Goal: Contribute content: Add original content to the website for others to see

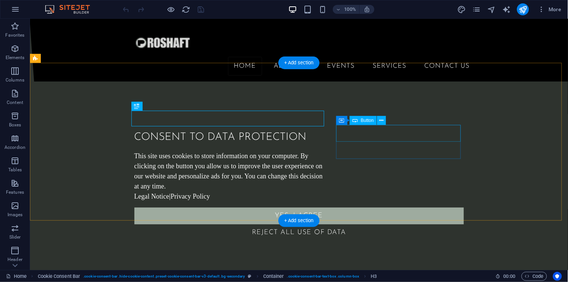
click at [407, 208] on div "Yes, I agree" at bounding box center [299, 216] width 330 height 17
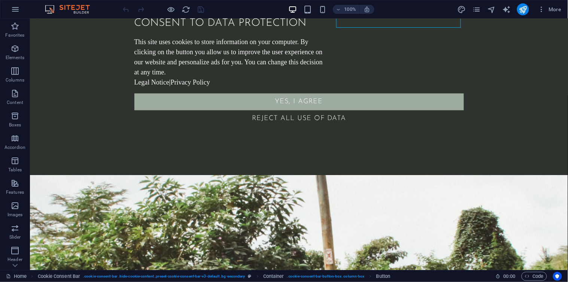
scroll to position [125, 0]
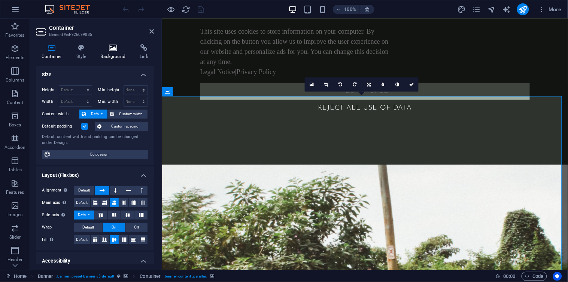
click at [105, 48] on icon at bounding box center [113, 47] width 36 height 7
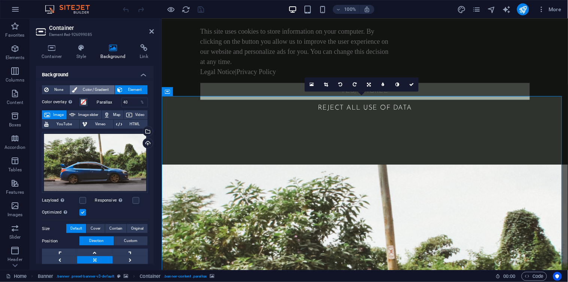
click at [94, 88] on span "Color / Gradient" at bounding box center [95, 89] width 33 height 9
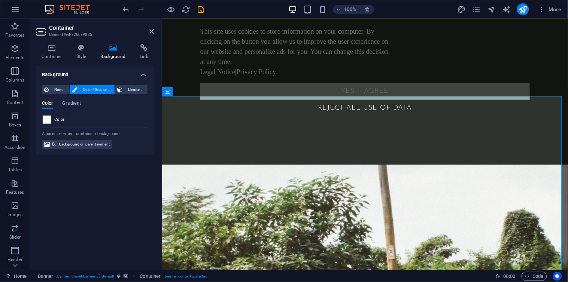
click at [49, 118] on span at bounding box center [47, 120] width 8 height 8
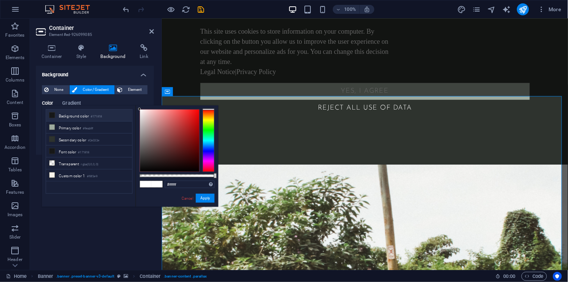
click at [74, 121] on li "Background color #171818" at bounding box center [89, 116] width 86 height 12
type input "#171818"
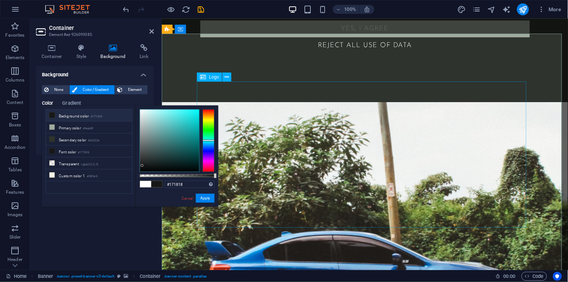
scroll to position [250, 0]
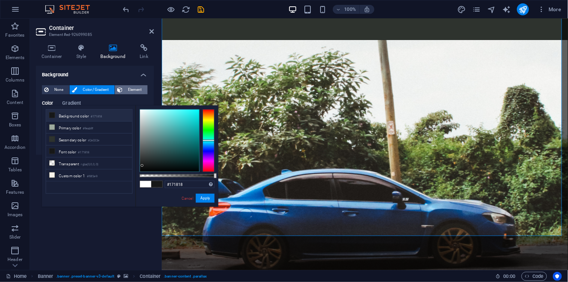
click at [121, 85] on icon at bounding box center [119, 89] width 5 height 9
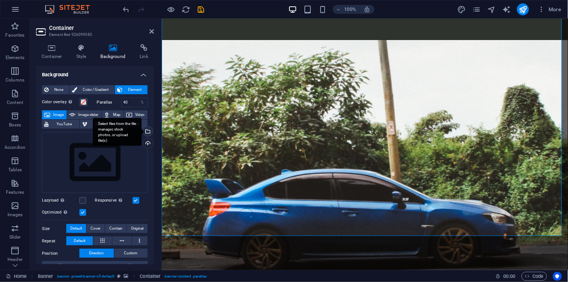
click at [142, 130] on div "Select files from the file manager, stock photos, or upload file(s)" at bounding box center [117, 132] width 49 height 28
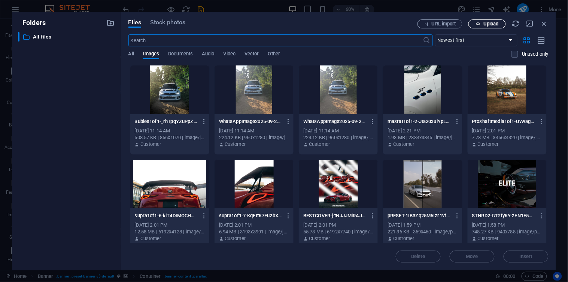
click at [471, 20] on button "Upload" at bounding box center [487, 23] width 37 height 9
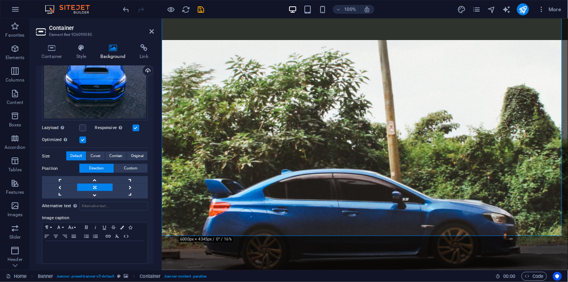
scroll to position [94, 0]
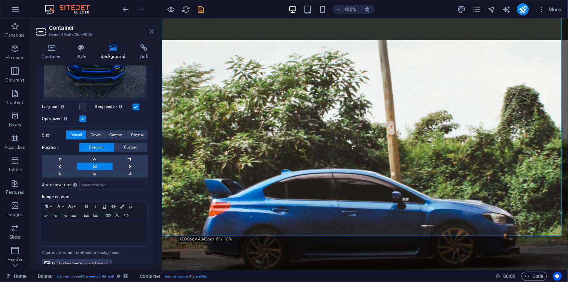
click at [152, 32] on icon at bounding box center [151, 31] width 4 height 6
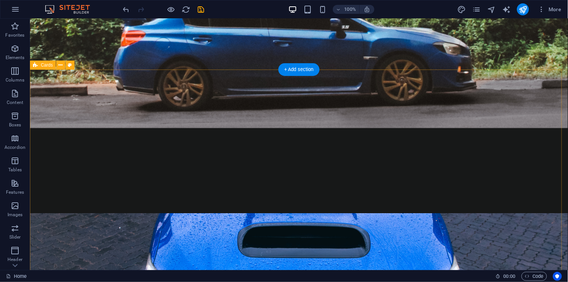
scroll to position [416, 0]
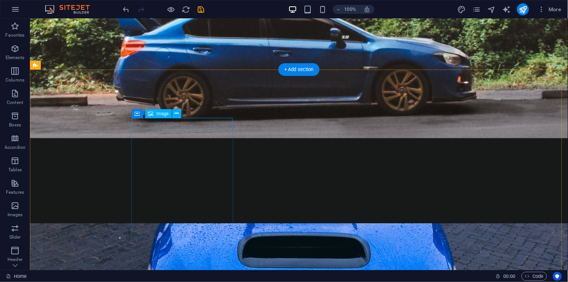
select select "%"
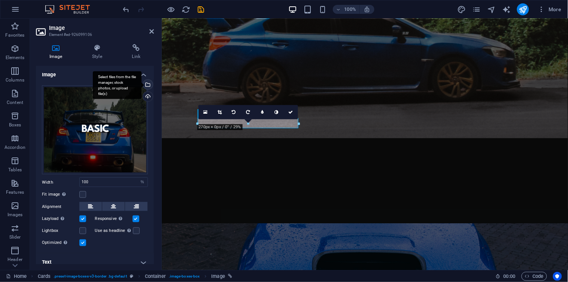
click at [142, 83] on div "Select files from the file manager, stock photos, or upload file(s)" at bounding box center [117, 85] width 49 height 28
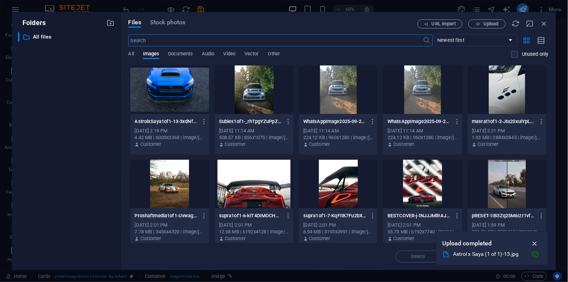
click at [535, 242] on icon "button" at bounding box center [535, 244] width 9 height 8
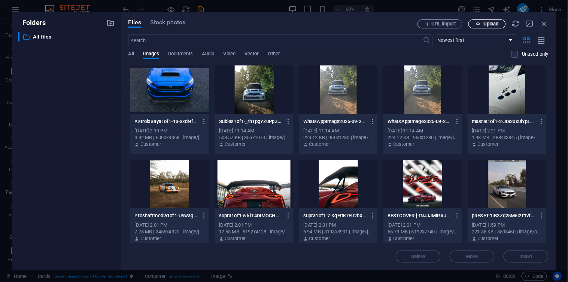
click at [484, 24] on span "Upload" at bounding box center [491, 24] width 15 height 4
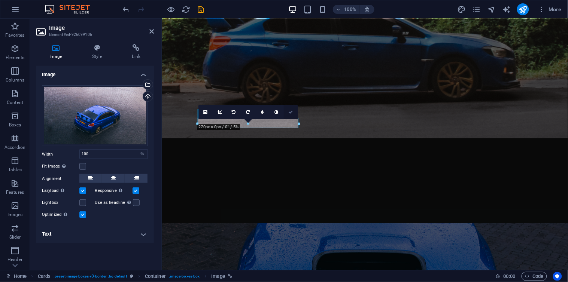
drag, startPoint x: 286, startPoint y: 113, endPoint x: 256, endPoint y: 94, distance: 35.0
click at [286, 113] on link at bounding box center [291, 112] width 14 height 14
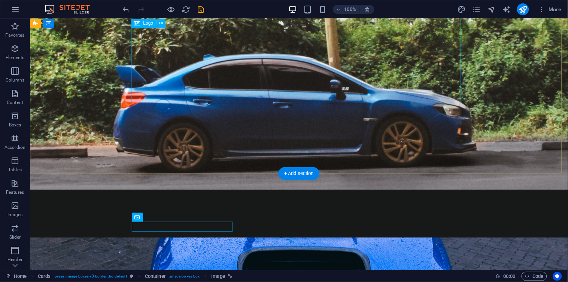
scroll to position [385, 0]
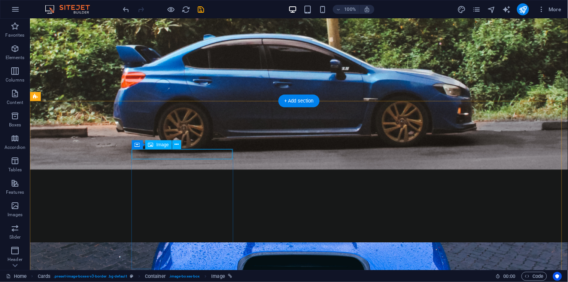
select select "%"
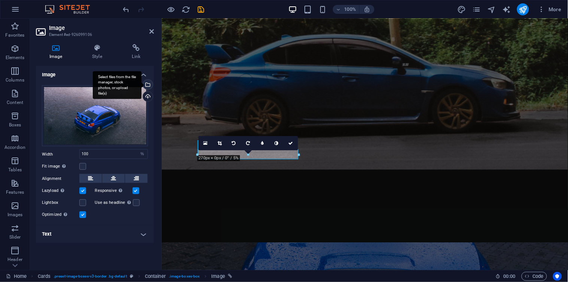
click at [142, 85] on div "Select files from the file manager, stock photos, or upload file(s)" at bounding box center [117, 85] width 49 height 28
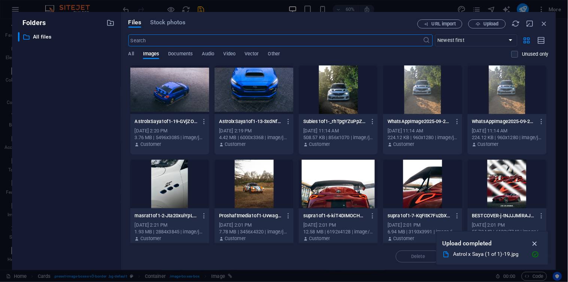
click at [539, 242] on icon "button" at bounding box center [535, 244] width 9 height 8
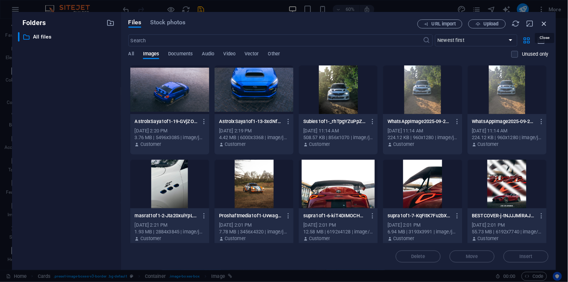
click at [548, 23] on icon "button" at bounding box center [545, 23] width 8 height 8
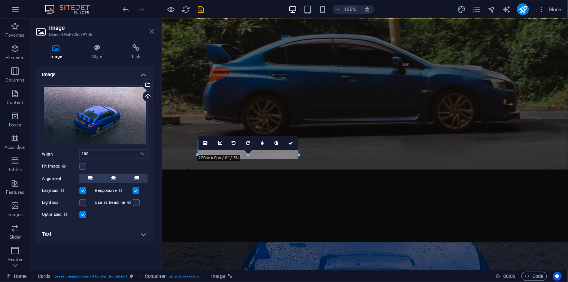
click at [151, 32] on icon at bounding box center [151, 31] width 4 height 6
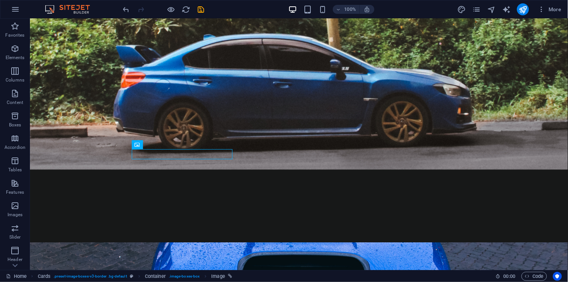
click at [124, 13] on div at bounding box center [164, 9] width 84 height 12
click at [124, 10] on icon "undo" at bounding box center [126, 9] width 9 height 9
click at [204, 14] on div at bounding box center [164, 9] width 84 height 12
click at [202, 12] on icon "save" at bounding box center [201, 9] width 9 height 9
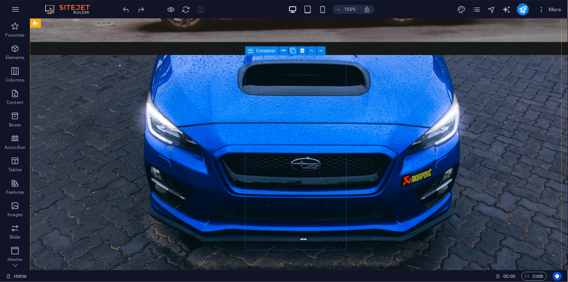
scroll to position [468, 0]
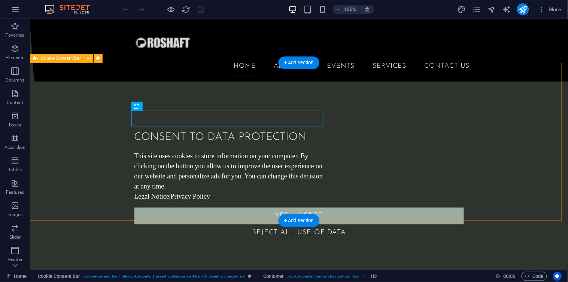
scroll to position [10, 0]
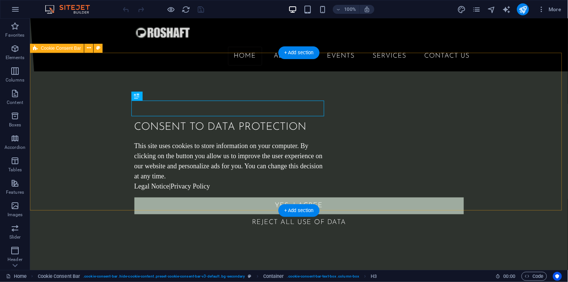
click at [104, 103] on div "Consent to data protection This site uses cookies to store information on your …" at bounding box center [299, 175] width 538 height 208
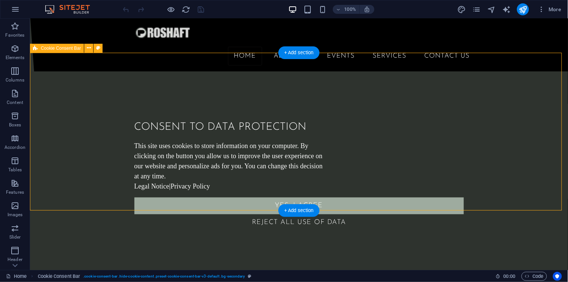
click at [104, 103] on div "Consent to data protection This site uses cookies to store information on your …" at bounding box center [299, 175] width 538 height 208
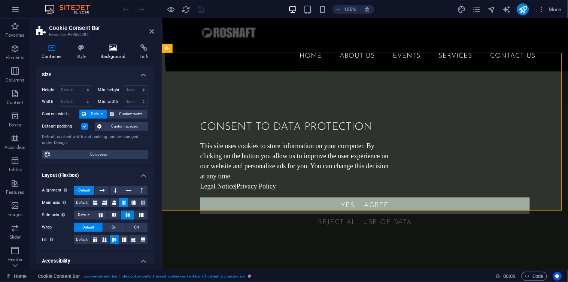
click at [109, 47] on icon at bounding box center [113, 47] width 36 height 7
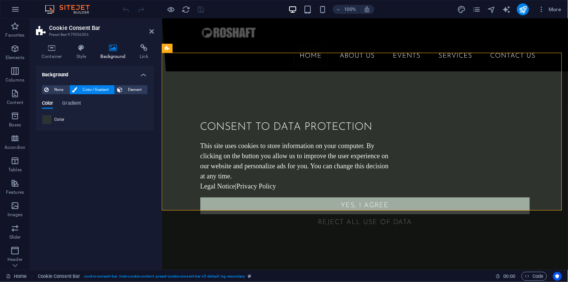
click at [46, 119] on span at bounding box center [47, 120] width 8 height 8
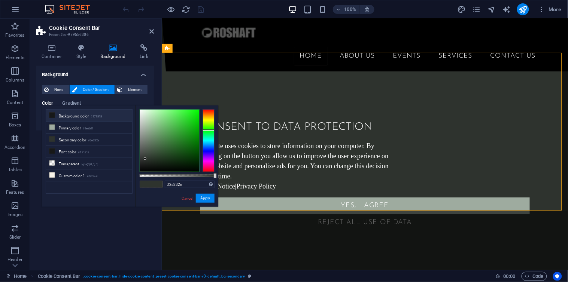
click at [51, 113] on icon at bounding box center [51, 115] width 5 height 5
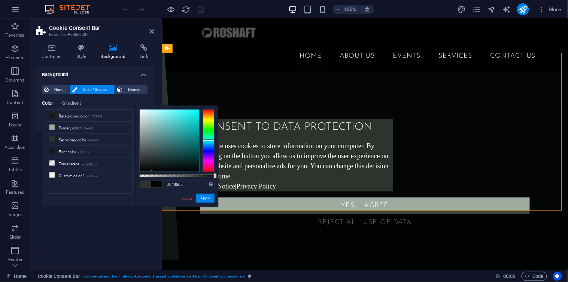
type input "#000000"
click at [149, 186] on div "#000000 Supported formats #0852ed rgb(8, 82, 237) rgba(8, 82, 237, 90%) hsv(221…" at bounding box center [177, 211] width 83 height 210
click at [203, 198] on button "Apply" at bounding box center [205, 198] width 19 height 9
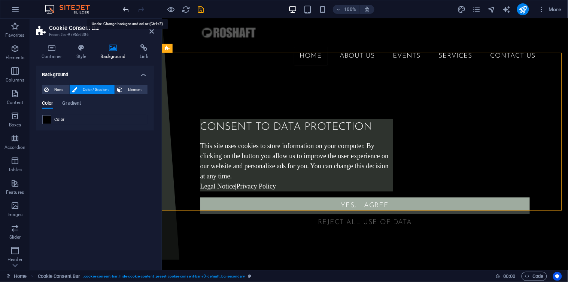
click at [124, 10] on icon "undo" at bounding box center [126, 9] width 9 height 9
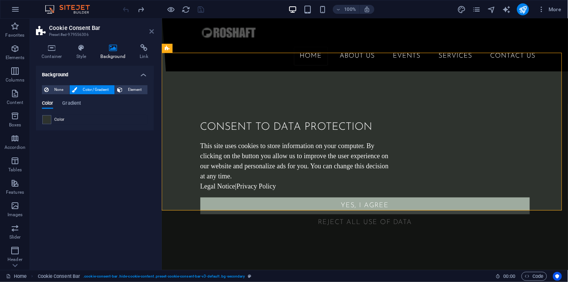
drag, startPoint x: 149, startPoint y: 31, endPoint x: 119, endPoint y: 12, distance: 35.0
click at [149, 31] on icon at bounding box center [151, 31] width 4 height 6
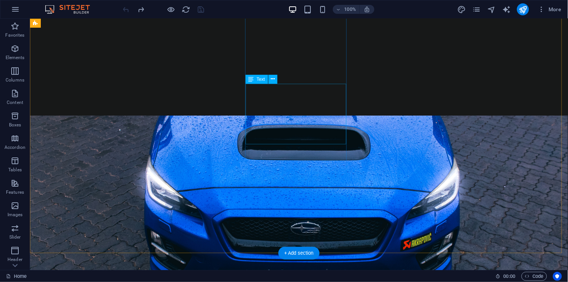
scroll to position [551, 0]
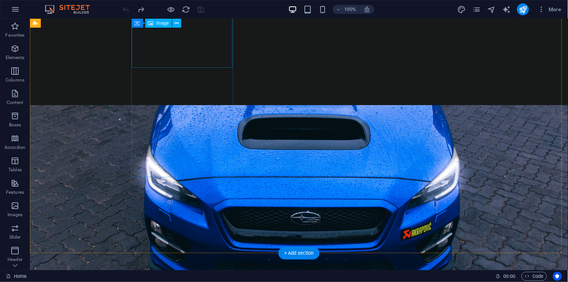
select select "%"
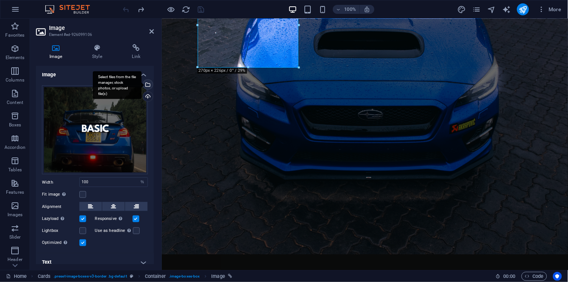
click at [146, 84] on div "Select files from the file manager, stock photos, or upload file(s)" at bounding box center [147, 85] width 11 height 11
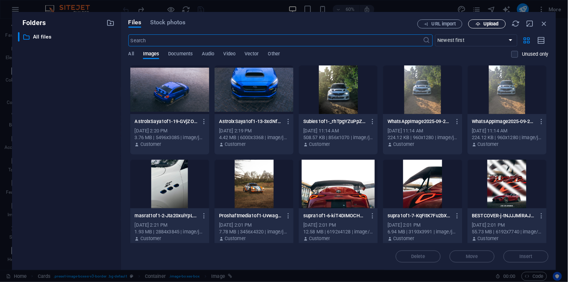
click at [479, 25] on icon "button" at bounding box center [478, 24] width 5 height 5
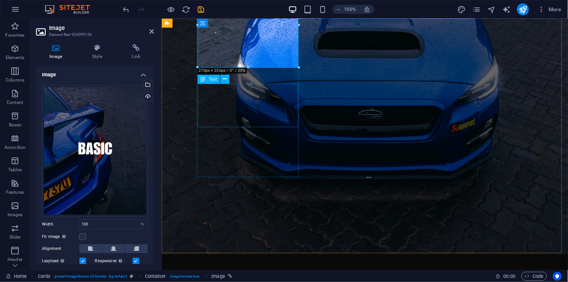
scroll to position [541, 0]
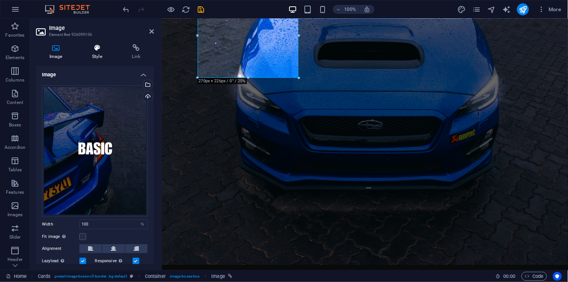
click at [102, 53] on h4 "Style" at bounding box center [99, 52] width 40 height 16
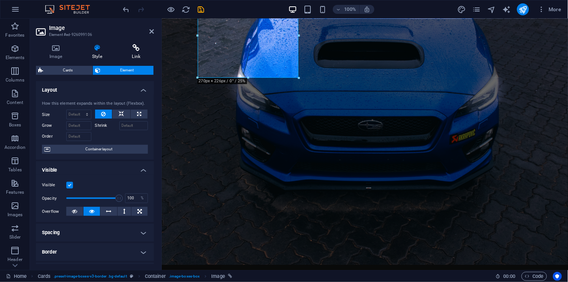
click at [135, 53] on h4 "Link" at bounding box center [136, 52] width 35 height 16
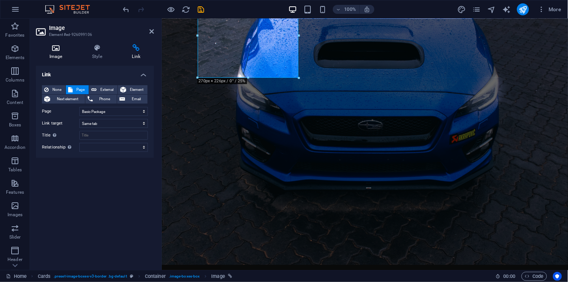
click at [56, 46] on icon at bounding box center [56, 47] width 40 height 7
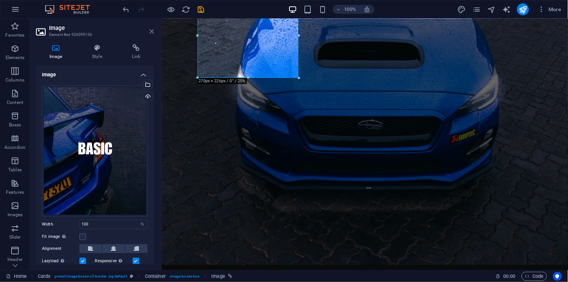
click at [152, 33] on icon at bounding box center [151, 31] width 4 height 6
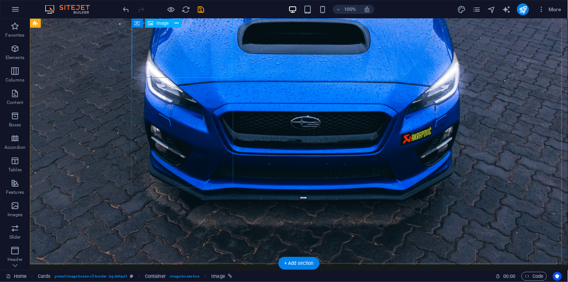
scroll to position [499, 0]
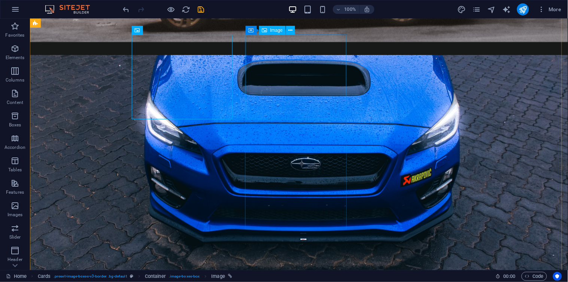
select select "%"
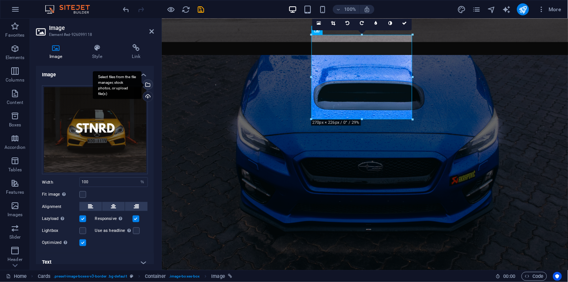
click at [140, 84] on div "Select files from the file manager, stock photos, or upload file(s)" at bounding box center [117, 85] width 49 height 28
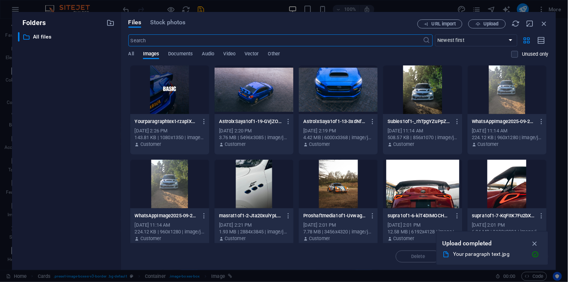
scroll to position [613, 0]
drag, startPoint x: 531, startPoint y: 243, endPoint x: 534, endPoint y: 234, distance: 9.4
click at [531, 243] on icon "button" at bounding box center [535, 244] width 9 height 8
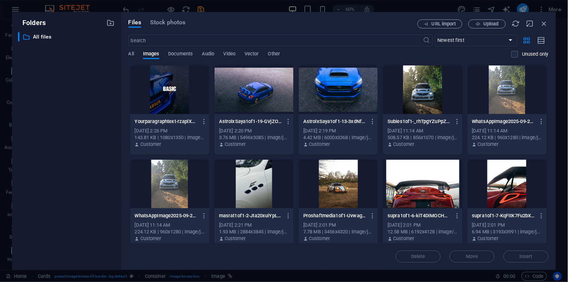
click at [548, 33] on div "Files Stock photos URL import Upload ​ Newest first Oldest first Name (A-Z) Nam…" at bounding box center [339, 141] width 420 height 244
click at [492, 19] on button "Upload" at bounding box center [487, 23] width 37 height 9
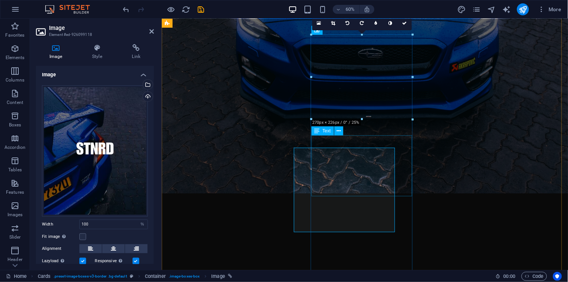
scroll to position [499, 0]
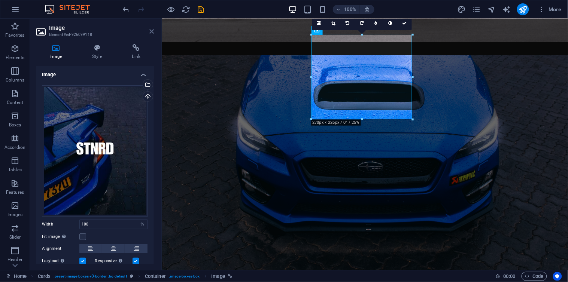
click at [152, 31] on icon at bounding box center [151, 31] width 4 height 6
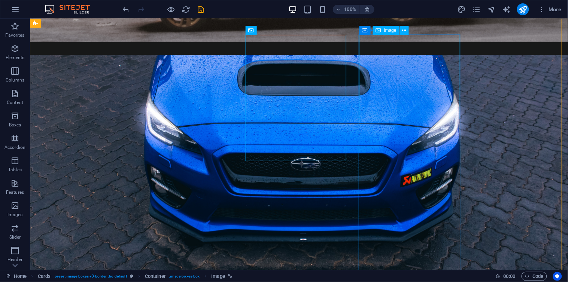
select select "%"
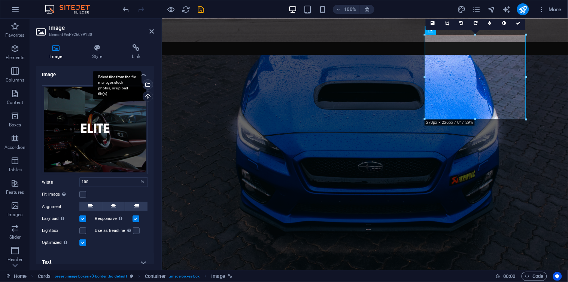
click at [142, 84] on div "Select files from the file manager, stock photos, or upload file(s)" at bounding box center [117, 85] width 49 height 28
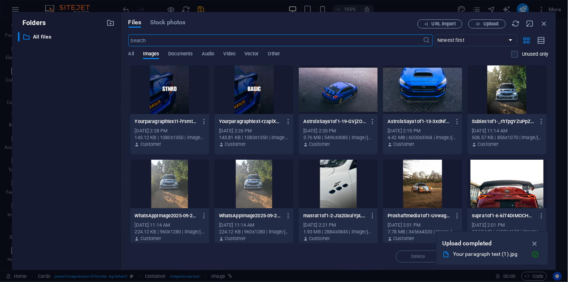
scroll to position [613, 0]
click at [539, 244] on icon "button" at bounding box center [535, 244] width 9 height 8
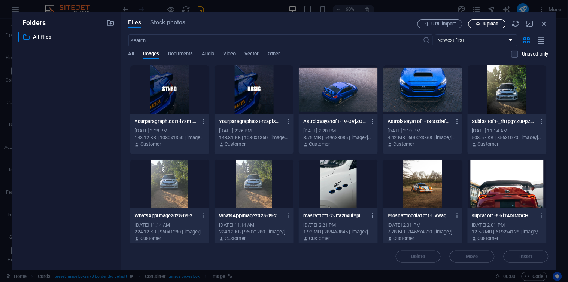
click at [488, 22] on span "Upload" at bounding box center [491, 24] width 15 height 4
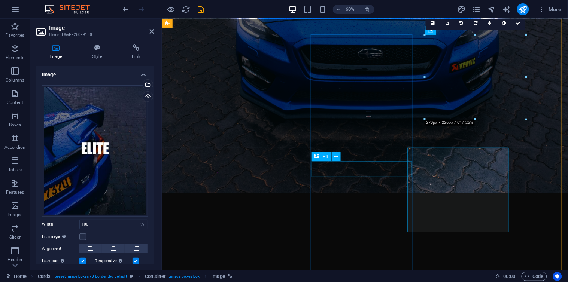
scroll to position [499, 0]
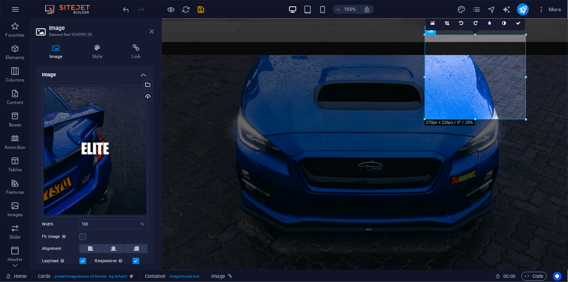
click at [149, 30] on icon at bounding box center [151, 31] width 4 height 6
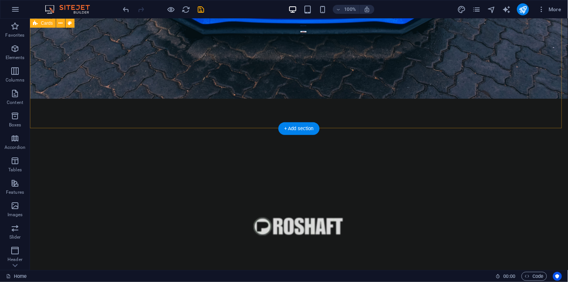
scroll to position [755, 0]
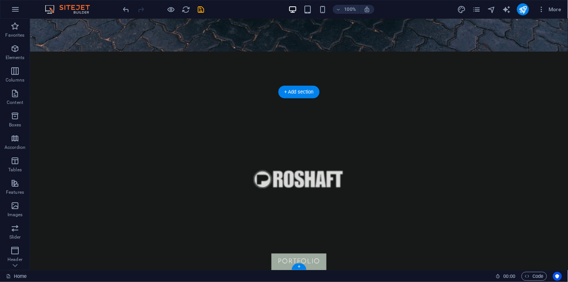
select select "px"
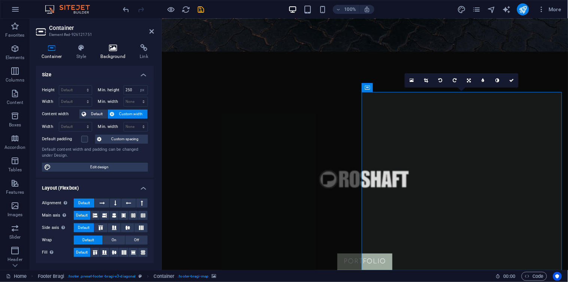
click at [100, 48] on icon at bounding box center [113, 47] width 36 height 7
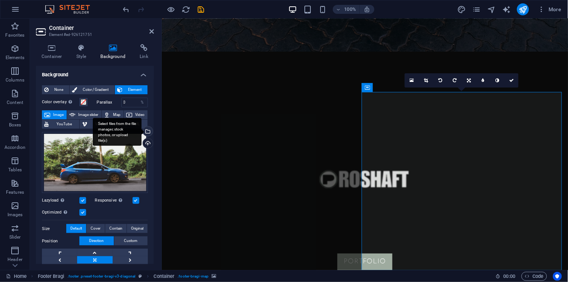
click at [142, 132] on div "Select files from the file manager, stock photos, or upload file(s)" at bounding box center [117, 132] width 49 height 28
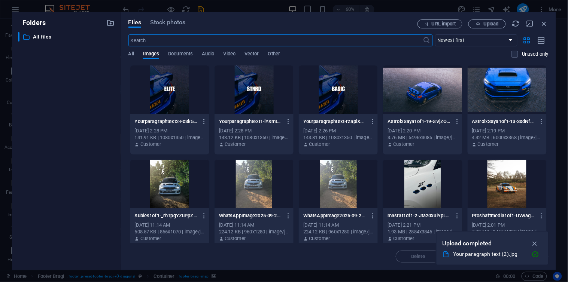
click at [416, 100] on div at bounding box center [422, 90] width 79 height 49
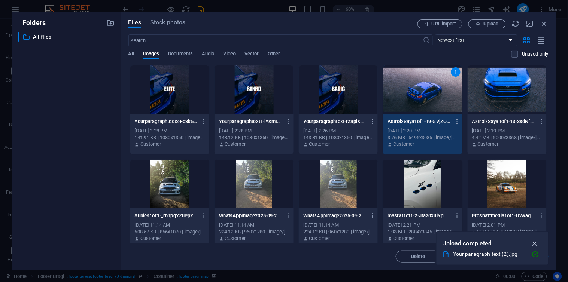
click at [531, 244] on icon "button" at bounding box center [535, 244] width 9 height 8
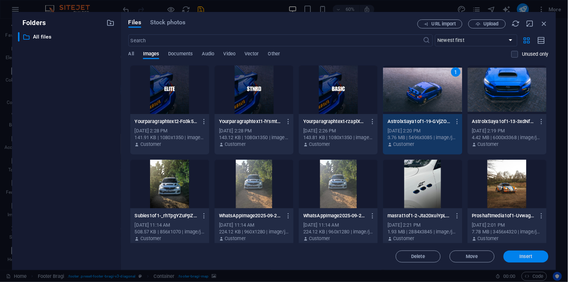
click at [526, 259] on span "Insert" at bounding box center [526, 257] width 13 height 4
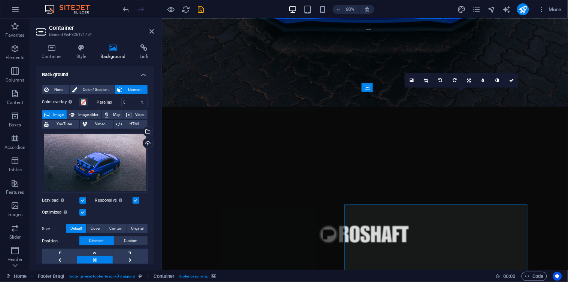
scroll to position [755, 0]
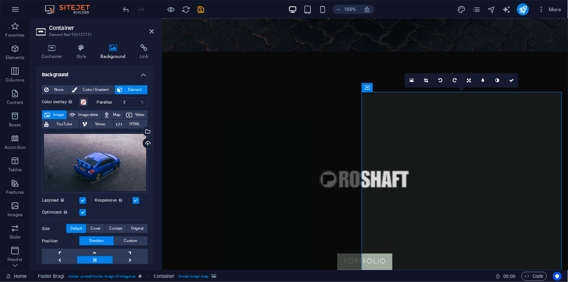
click at [155, 32] on aside "Container Element #ed-926121751 Container Style Background Link Size Height Def…" at bounding box center [96, 145] width 132 height 252
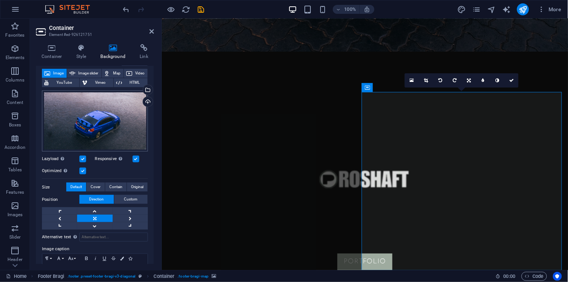
scroll to position [52, 0]
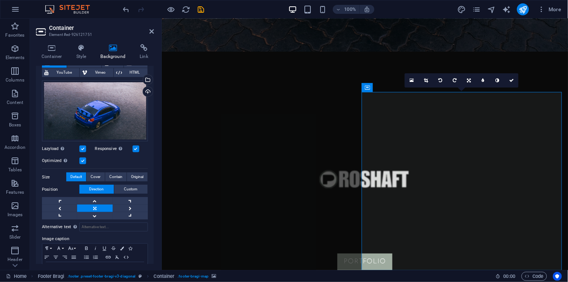
click at [84, 150] on label at bounding box center [82, 149] width 7 height 7
click at [0, 0] on input "Lazyload Loading images after the page loads improves page speed." at bounding box center [0, 0] width 0 height 0
click at [513, 79] on icon at bounding box center [512, 80] width 4 height 4
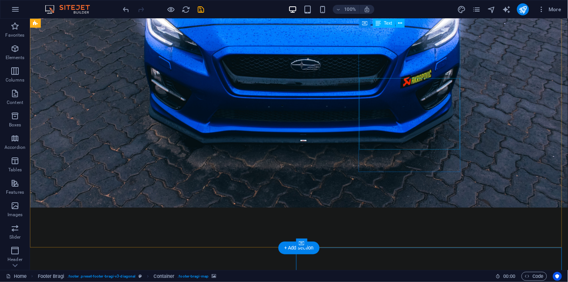
scroll to position [588, 0]
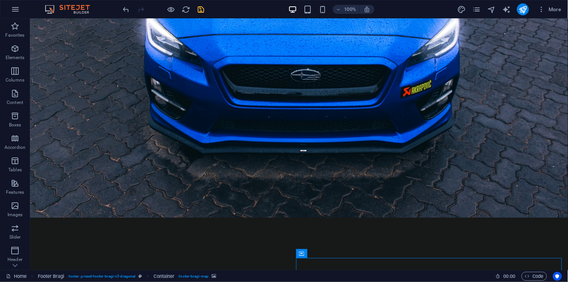
click at [205, 9] on icon "save" at bounding box center [201, 9] width 9 height 9
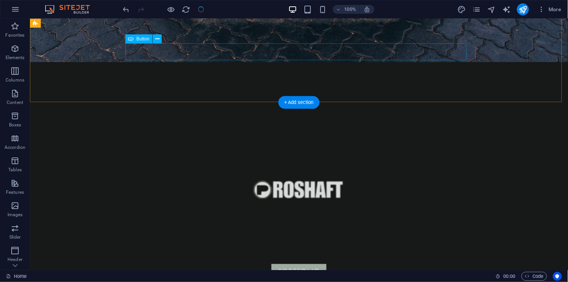
scroll to position [755, 0]
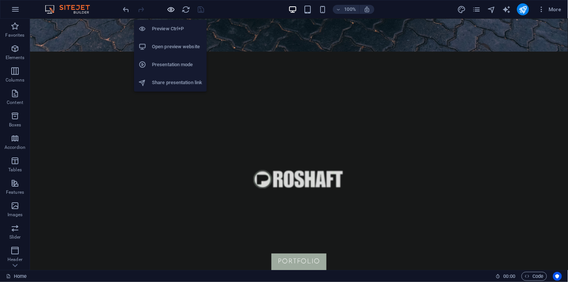
click at [172, 8] on icon "button" at bounding box center [171, 9] width 9 height 9
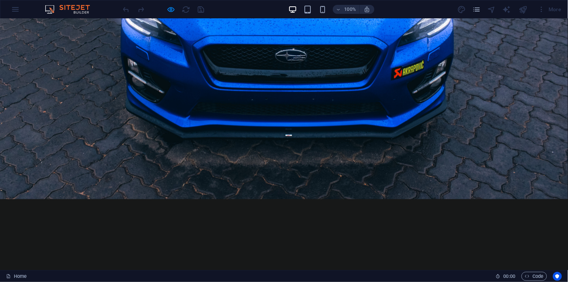
scroll to position [389, 0]
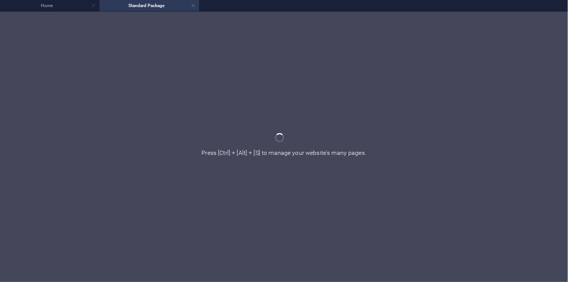
scroll to position [0, 0]
drag, startPoint x: 79, startPoint y: 6, endPoint x: 132, endPoint y: 9, distance: 52.5
click at [54, 8] on h4 "Home" at bounding box center [50, 5] width 100 height 8
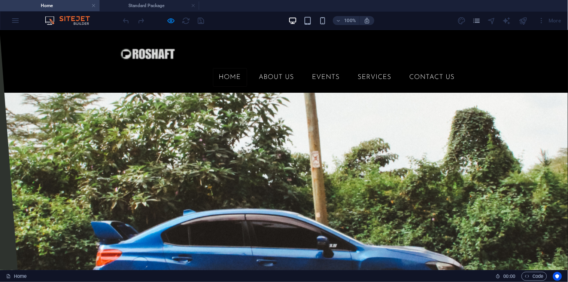
scroll to position [389, 0]
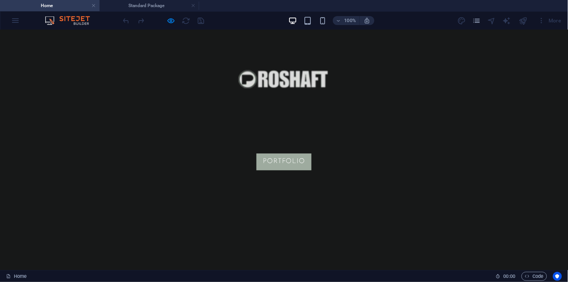
scroll to position [0, 0]
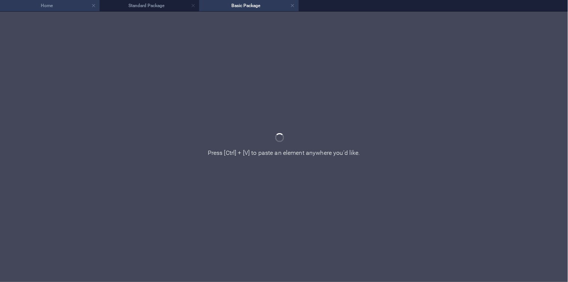
click at [49, 9] on h4 "Home" at bounding box center [50, 5] width 100 height 8
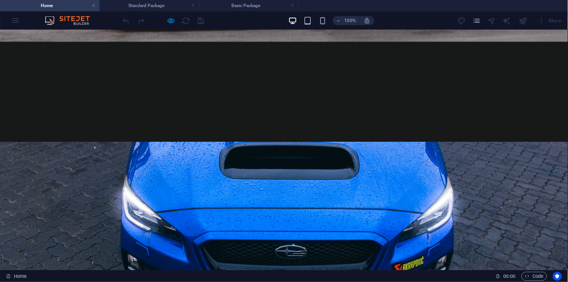
scroll to position [295, 0]
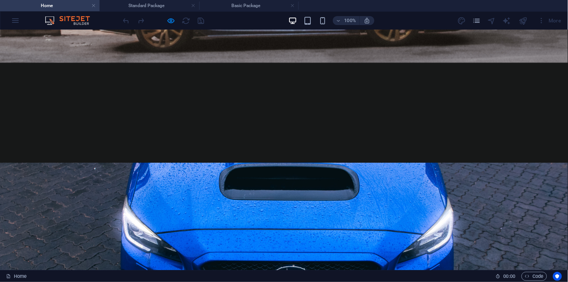
click at [195, 5] on link at bounding box center [193, 5] width 4 height 7
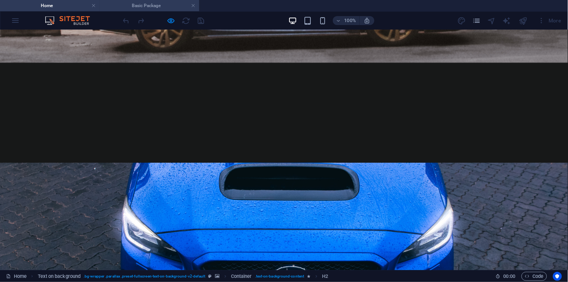
scroll to position [0, 0]
click at [196, 5] on h4 "Basic Package" at bounding box center [150, 5] width 100 height 8
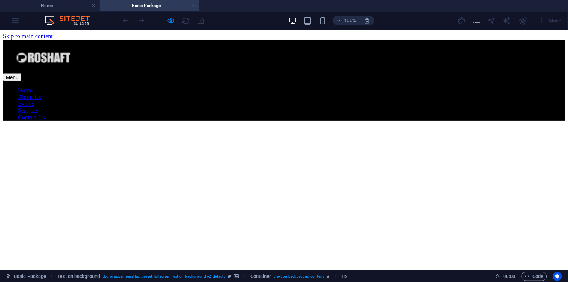
click at [191, 3] on link at bounding box center [193, 5] width 4 height 7
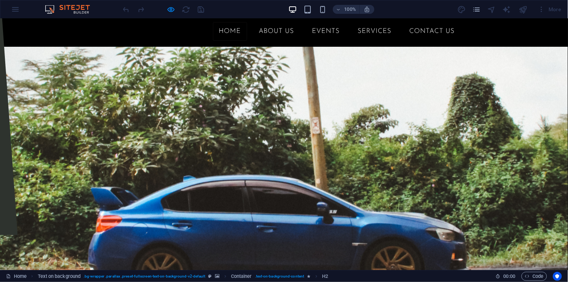
scroll to position [45, 0]
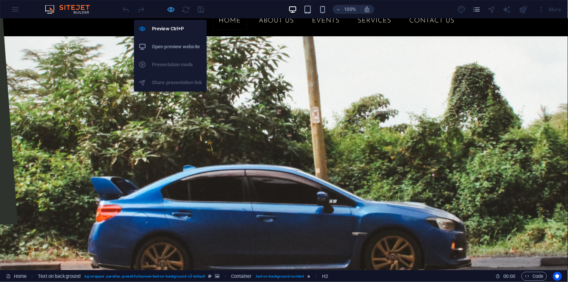
click at [169, 10] on icon "button" at bounding box center [171, 9] width 9 height 9
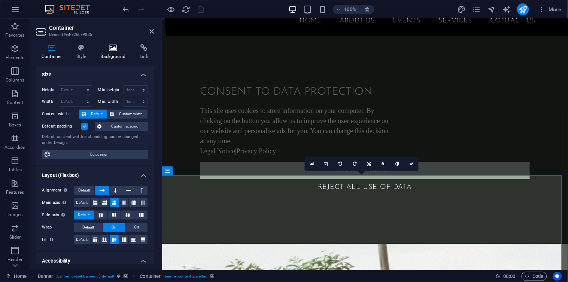
click at [109, 51] on icon at bounding box center [113, 47] width 36 height 7
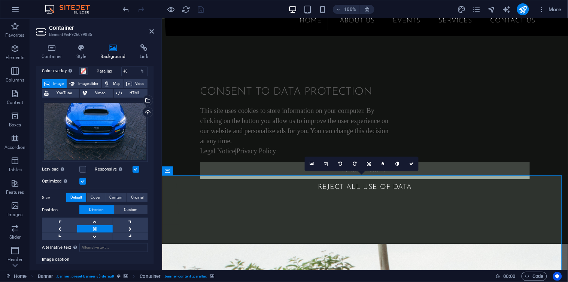
scroll to position [42, 0]
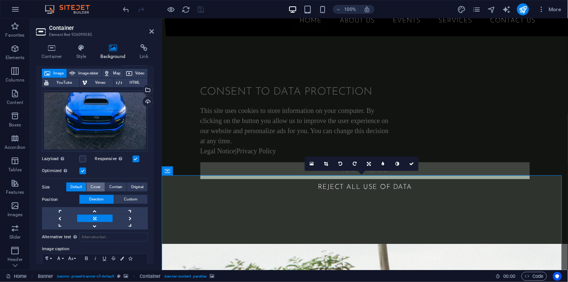
click at [100, 188] on button "Cover" at bounding box center [96, 187] width 18 height 9
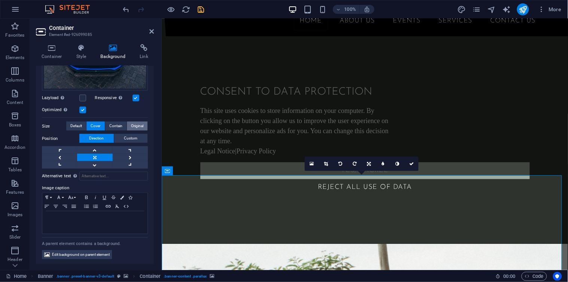
click at [129, 129] on button "Original" at bounding box center [137, 126] width 21 height 9
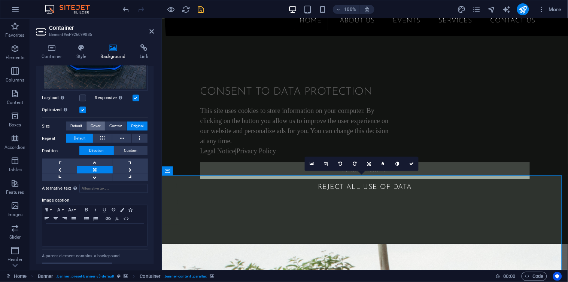
click at [92, 128] on span "Cover" at bounding box center [96, 126] width 10 height 9
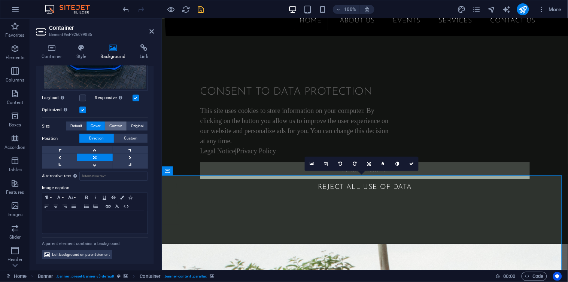
click at [109, 126] on span "Contain" at bounding box center [115, 126] width 13 height 9
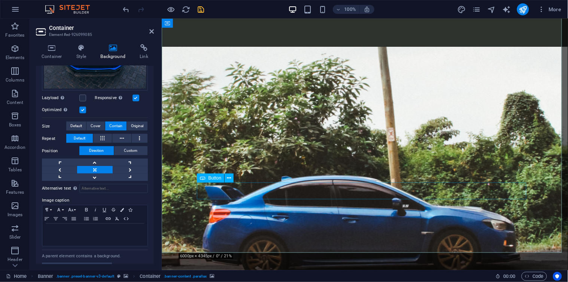
scroll to position [233, 0]
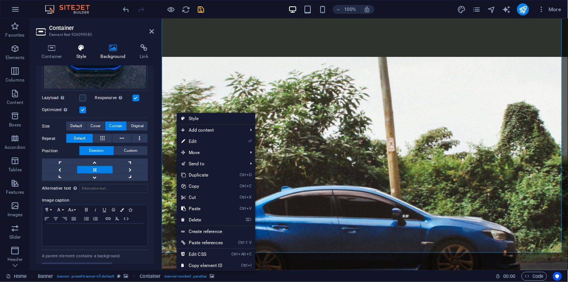
click at [81, 48] on icon at bounding box center [81, 47] width 21 height 7
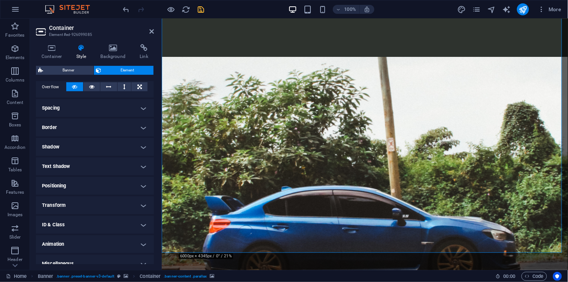
scroll to position [133, 0]
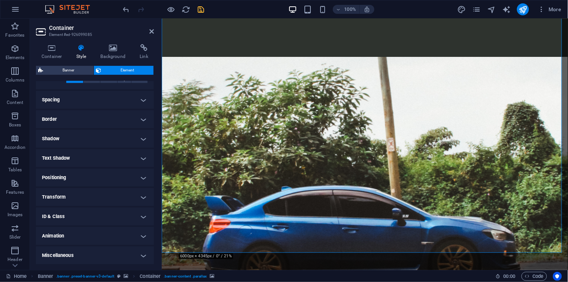
click at [128, 239] on h4 "Animation" at bounding box center [95, 236] width 118 height 18
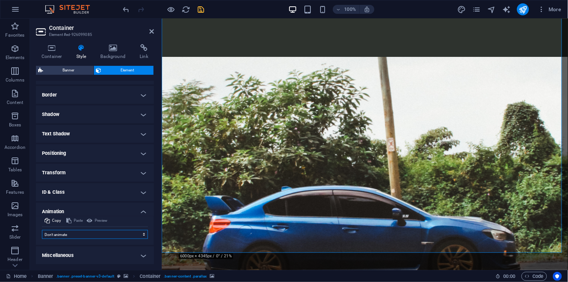
click at [121, 236] on select "Don't animate Show / Hide Slide up/down Zoom in/out Slide left to right Slide r…" at bounding box center [95, 234] width 106 height 9
click at [42, 230] on select "Don't animate Show / Hide Slide up/down Zoom in/out Slide left to right Slide r…" at bounding box center [95, 234] width 106 height 9
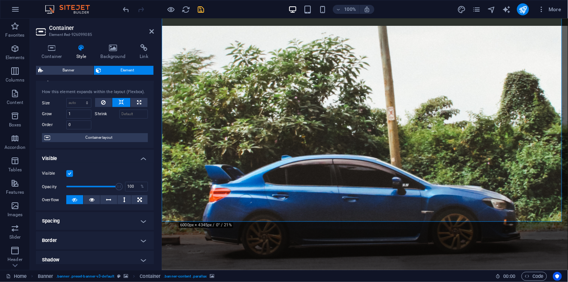
scroll to position [1, 0]
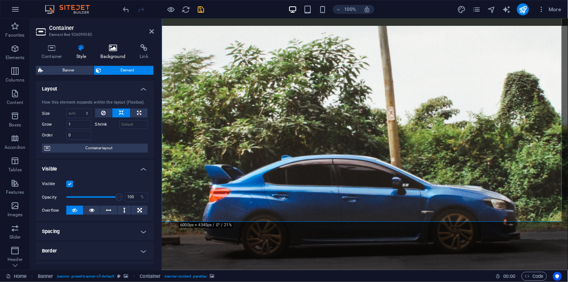
click at [109, 51] on icon at bounding box center [113, 47] width 36 height 7
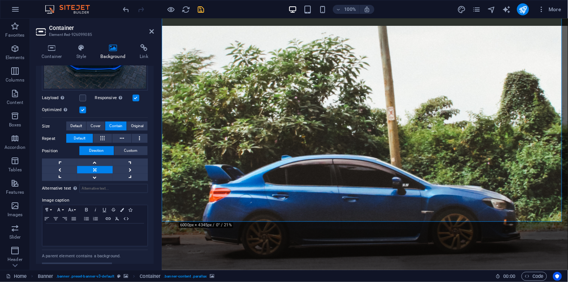
click at [133, 98] on label at bounding box center [136, 98] width 7 height 7
click at [0, 0] on input "Responsive Automatically load retina image and smartphone optimized sizes." at bounding box center [0, 0] width 0 height 0
click at [133, 100] on label at bounding box center [136, 98] width 7 height 7
click at [0, 0] on input "Responsive Automatically load retina image and smartphone optimized sizes." at bounding box center [0, 0] width 0 height 0
click at [100, 135] on icon at bounding box center [102, 138] width 4 height 9
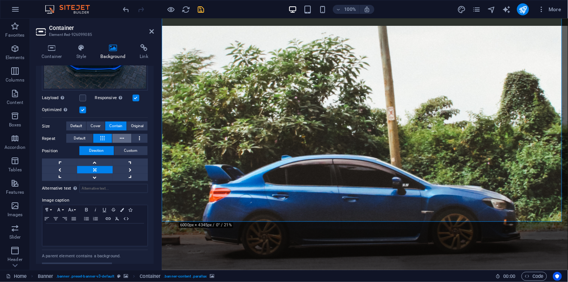
click at [116, 136] on button at bounding box center [121, 138] width 19 height 9
click at [80, 134] on span "Default" at bounding box center [80, 138] width 12 height 9
click at [103, 135] on icon at bounding box center [102, 138] width 4 height 9
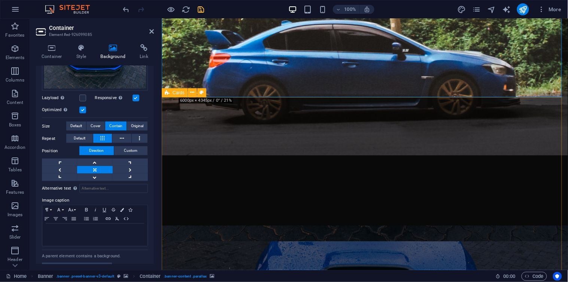
scroll to position [368, 0]
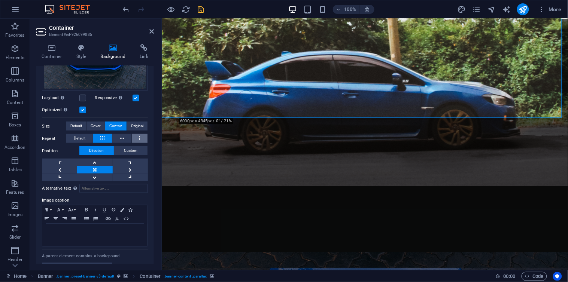
click at [136, 134] on button at bounding box center [140, 138] width 16 height 9
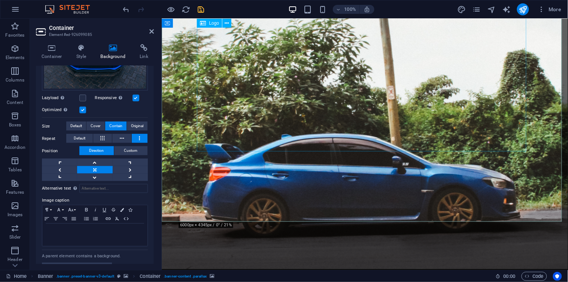
scroll to position [253, 0]
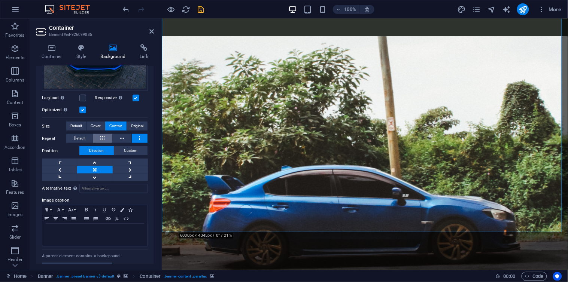
click at [100, 137] on icon at bounding box center [102, 138] width 4 height 9
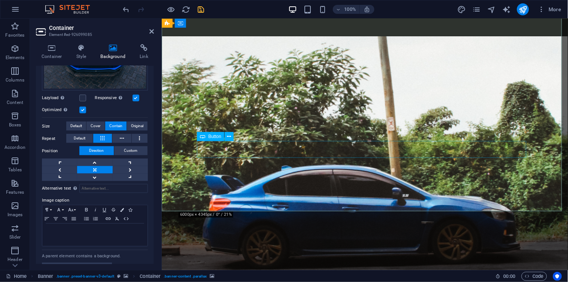
scroll to position [347, 0]
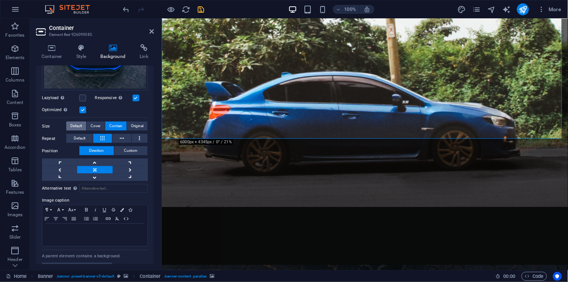
click at [71, 125] on span "Default" at bounding box center [76, 126] width 12 height 9
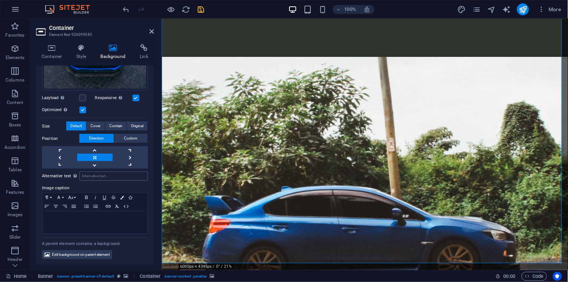
scroll to position [222, 0]
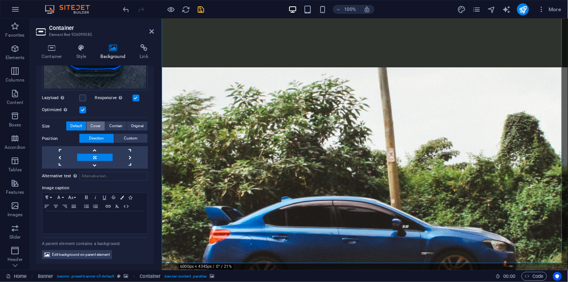
click at [99, 122] on span "Cover" at bounding box center [96, 126] width 10 height 9
click at [111, 125] on span "Contain" at bounding box center [115, 126] width 13 height 9
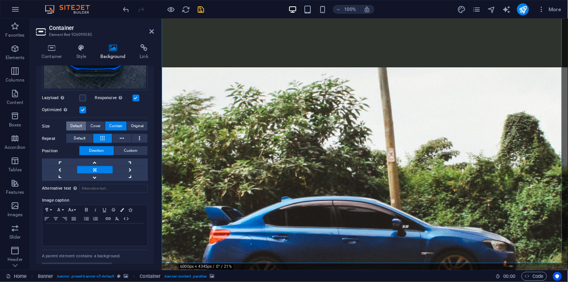
click at [79, 126] on span "Default" at bounding box center [76, 126] width 12 height 9
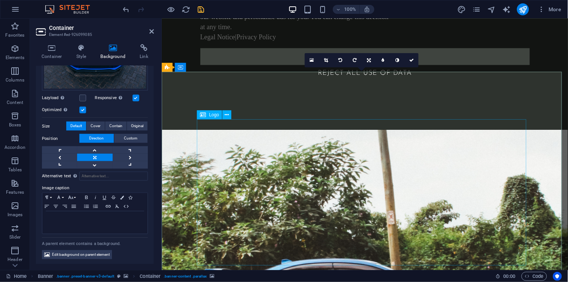
scroll to position [149, 0]
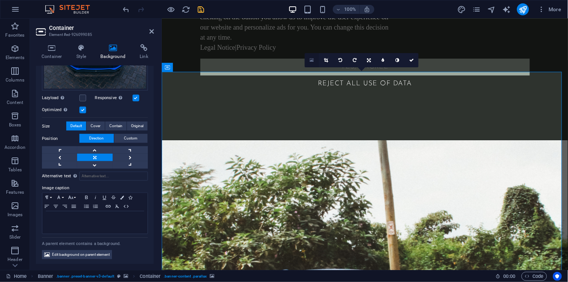
click at [315, 60] on link at bounding box center [312, 60] width 14 height 14
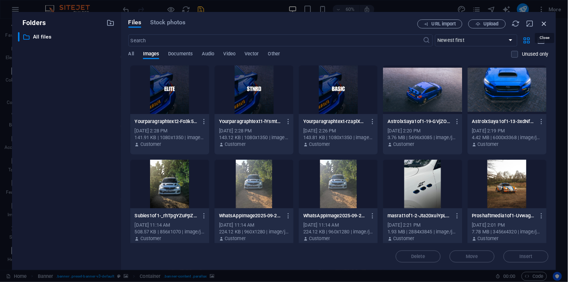
click at [544, 20] on icon "button" at bounding box center [545, 23] width 8 height 8
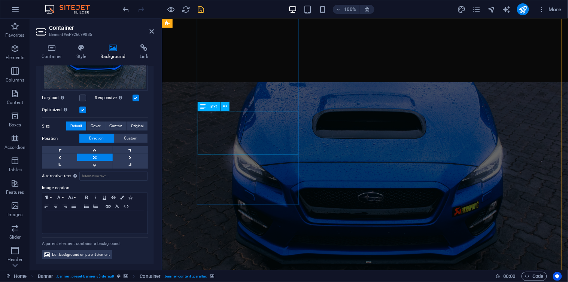
scroll to position [566, 0]
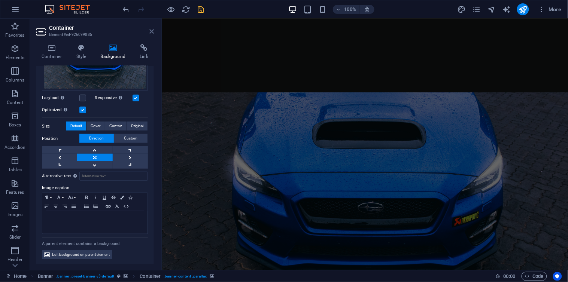
click at [152, 34] on icon at bounding box center [151, 31] width 4 height 6
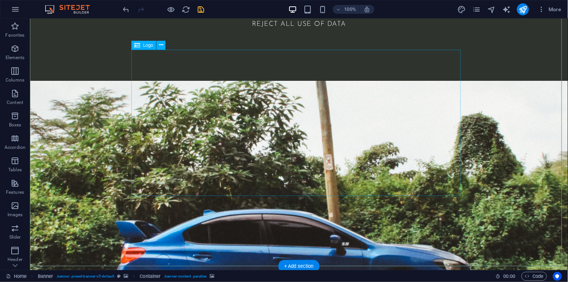
scroll to position [240, 0]
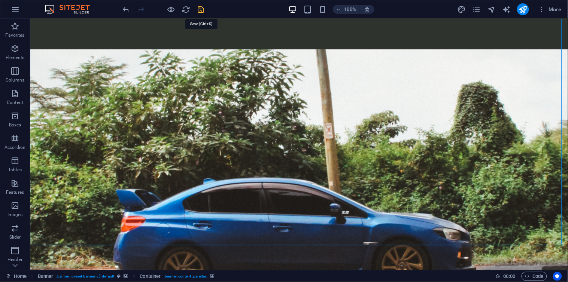
click at [200, 6] on icon "save" at bounding box center [201, 9] width 9 height 9
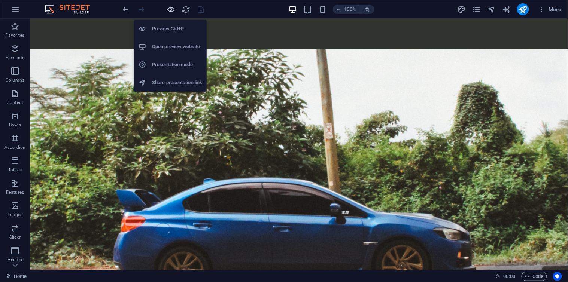
click at [174, 8] on icon "button" at bounding box center [171, 9] width 9 height 9
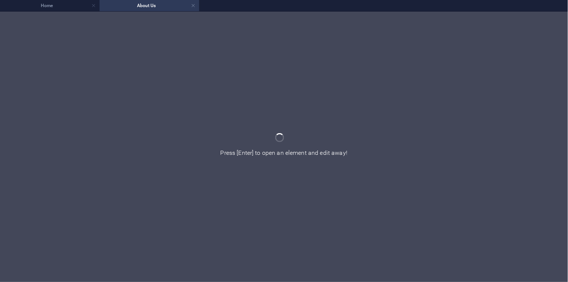
scroll to position [0, 0]
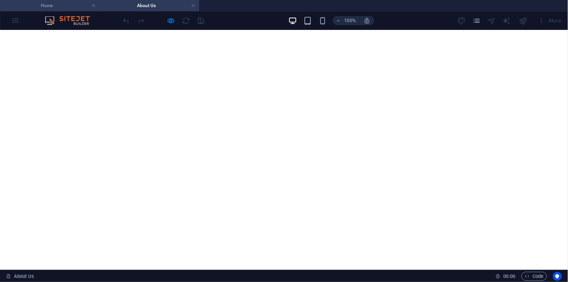
click at [54, 7] on h4 "Home" at bounding box center [50, 5] width 100 height 8
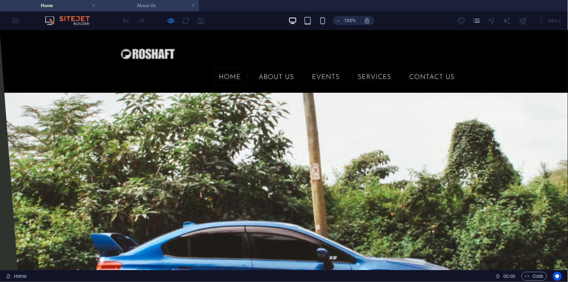
click at [146, 5] on h4 "About Us" at bounding box center [150, 5] width 100 height 8
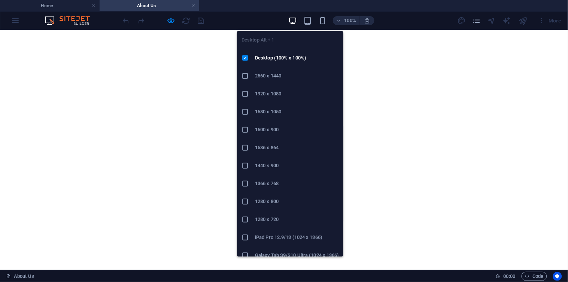
click at [296, 21] on icon "button" at bounding box center [292, 20] width 9 height 9
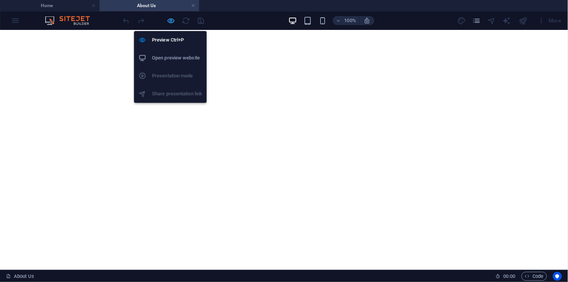
click at [172, 17] on icon "button" at bounding box center [171, 20] width 9 height 9
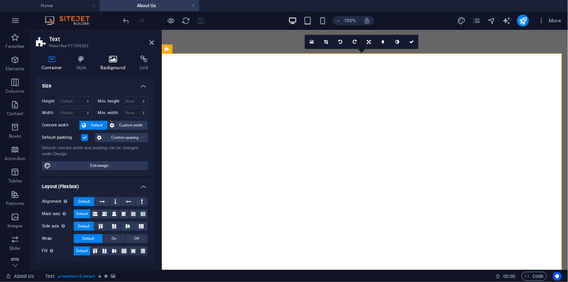
click at [112, 62] on icon at bounding box center [113, 58] width 36 height 7
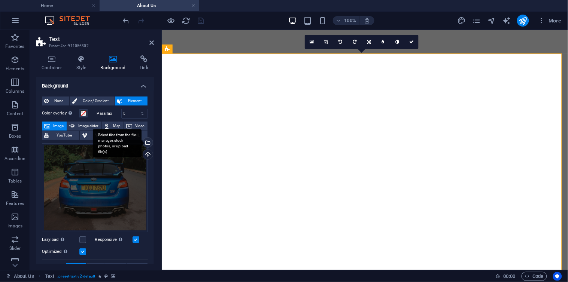
click at [142, 143] on div "Select files from the file manager, stock photos, or upload file(s)" at bounding box center [117, 143] width 49 height 28
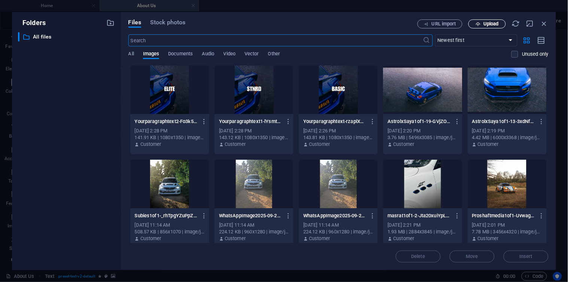
click at [482, 25] on span "Upload" at bounding box center [487, 24] width 31 height 5
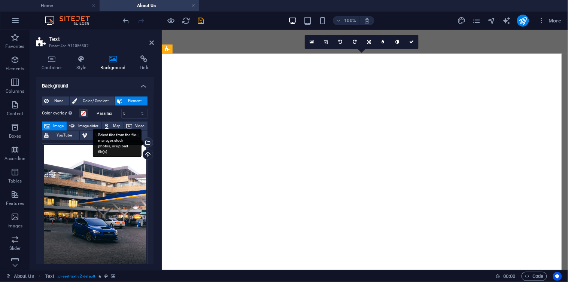
click at [142, 143] on div "Select files from the file manager, stock photos, or upload file(s)" at bounding box center [117, 143] width 49 height 28
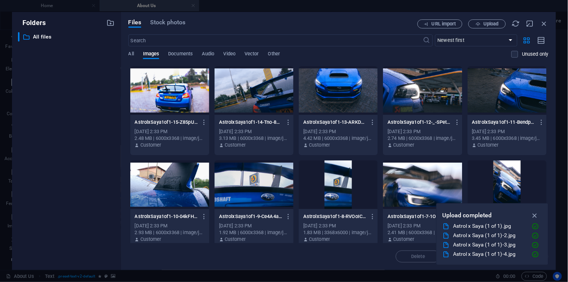
scroll to position [83, 0]
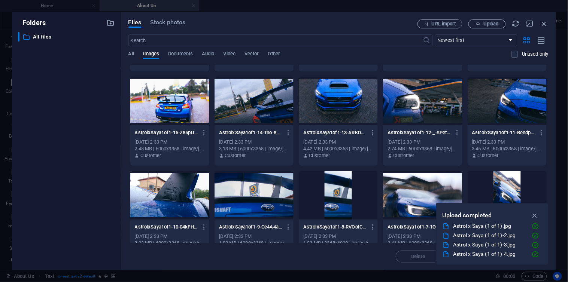
click at [499, 106] on div at bounding box center [507, 101] width 79 height 49
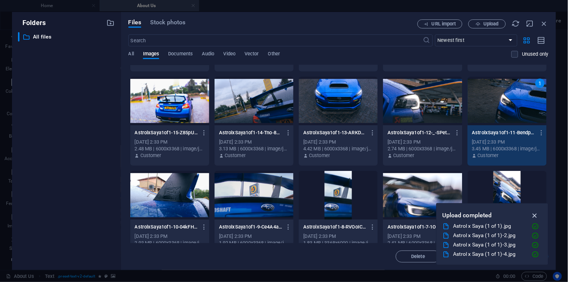
click at [533, 214] on icon "button" at bounding box center [535, 216] width 9 height 8
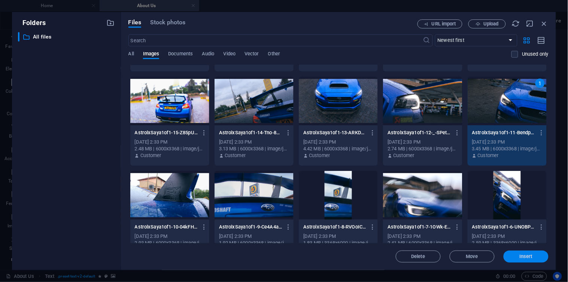
click at [511, 256] on span "Insert" at bounding box center [526, 257] width 39 height 4
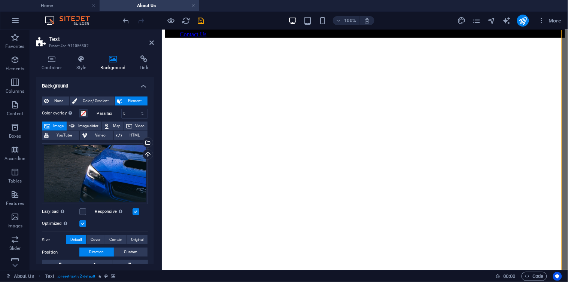
click at [182, 43] on figure at bounding box center [364, 43] width 401 height 0
click at [142, 142] on div "Select files from the file manager, stock photos, or upload file(s)" at bounding box center [117, 143] width 49 height 28
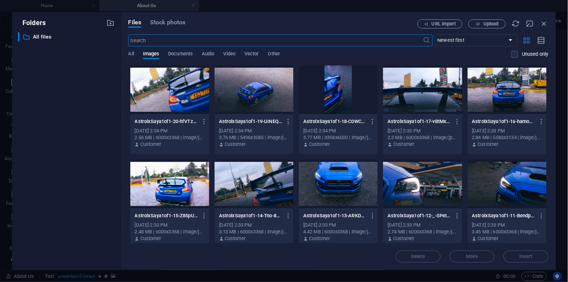
scroll to position [145, 0]
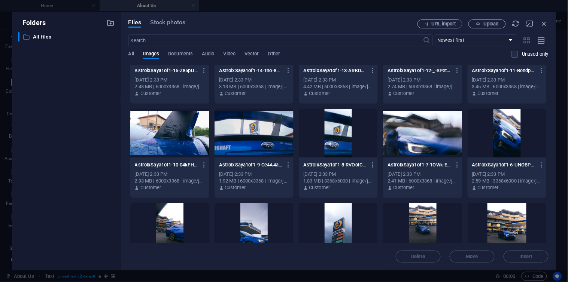
click at [409, 140] on div at bounding box center [422, 133] width 79 height 49
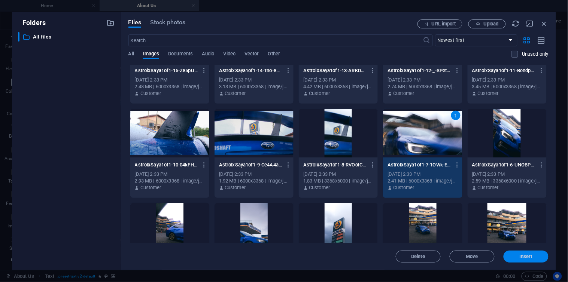
click at [514, 256] on span "Insert" at bounding box center [526, 257] width 39 height 4
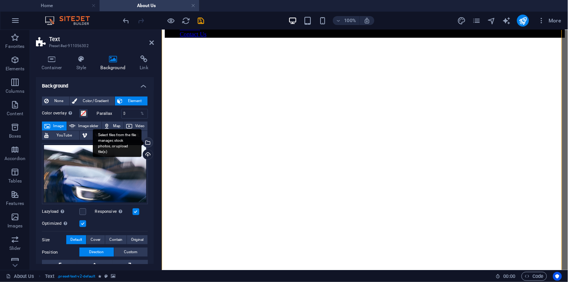
click at [142, 143] on div "Select files from the file manager, stock photos, or upload file(s)" at bounding box center [117, 143] width 49 height 28
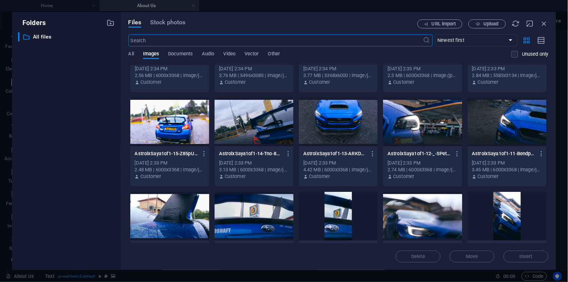
scroll to position [94, 0]
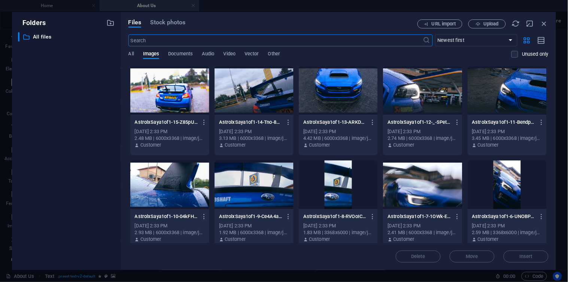
click at [420, 190] on div at bounding box center [422, 185] width 79 height 49
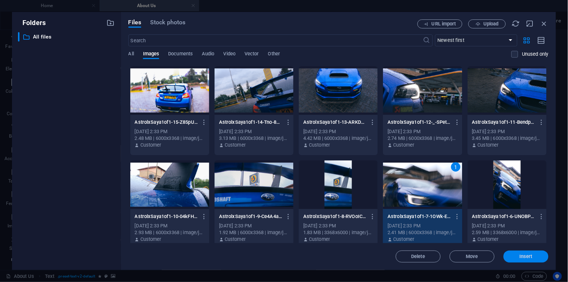
click at [520, 256] on span "Insert" at bounding box center [526, 257] width 13 height 4
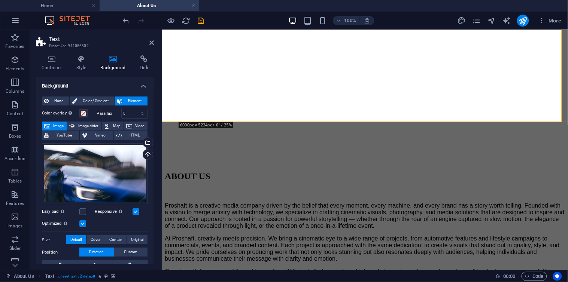
scroll to position [312, 0]
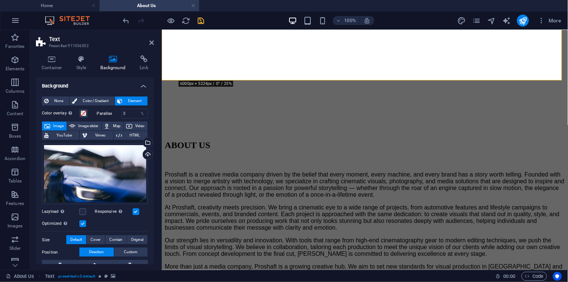
click at [197, 19] on icon "save" at bounding box center [201, 20] width 9 height 9
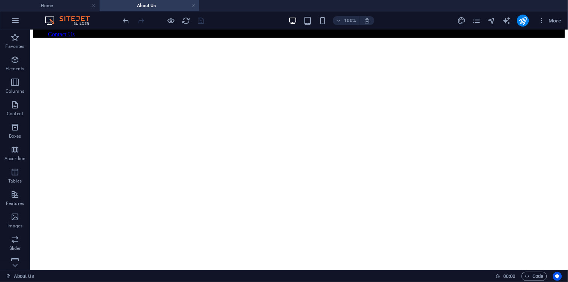
scroll to position [94, 0]
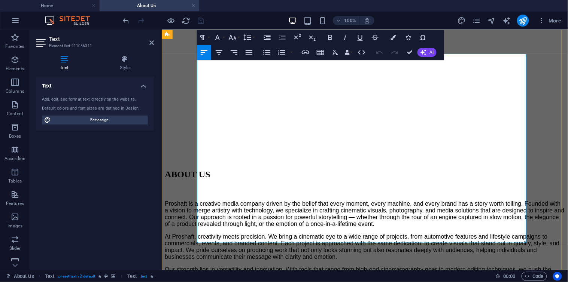
click at [230, 200] on span "Proshaft is a creative media company driven by the belief that every moment, ev…" at bounding box center [364, 213] width 400 height 27
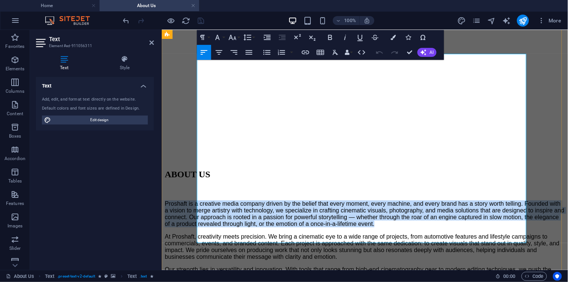
click at [230, 200] on span "Proshaft is a creative media company driven by the belief that every moment, ev…" at bounding box center [364, 213] width 400 height 27
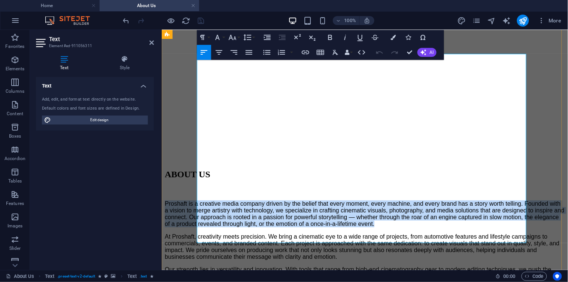
click at [230, 200] on span "Proshaft is a creative media company driven by the belief that every moment, ev…" at bounding box center [364, 213] width 400 height 27
drag, startPoint x: 230, startPoint y: 101, endPoint x: 241, endPoint y: 114, distance: 17.0
click at [234, 200] on div "Proshaft is a creative media company driven by the belief that every moment, ev…" at bounding box center [364, 256] width 401 height 112
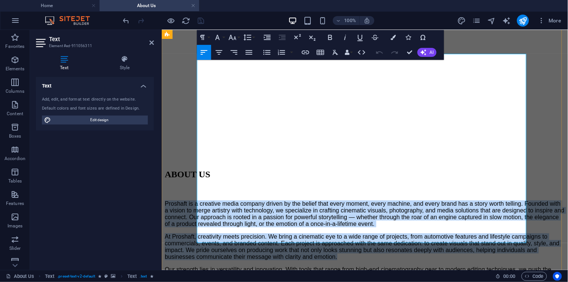
click at [242, 233] on span "At Proshaft, creativity meets precision. We bring a cinematic eye to a wide ran…" at bounding box center [361, 246] width 395 height 27
click at [243, 233] on p "At Proshaft, creativity meets precision. We bring a cinematic eye to a wide ran…" at bounding box center [364, 246] width 401 height 27
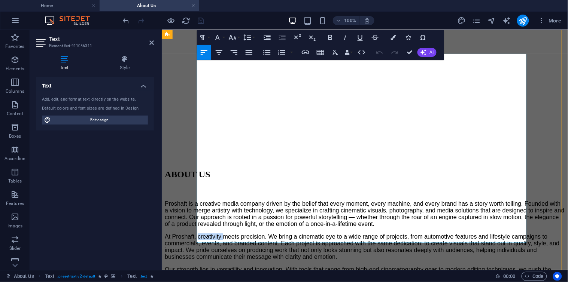
click at [243, 233] on p "At Proshaft, creativity meets precision. We bring a cinematic eye to a wide ran…" at bounding box center [364, 246] width 401 height 27
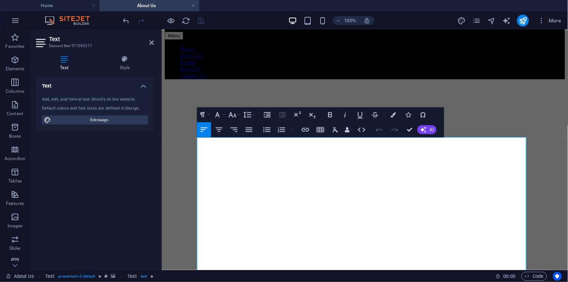
scroll to position [0, 0]
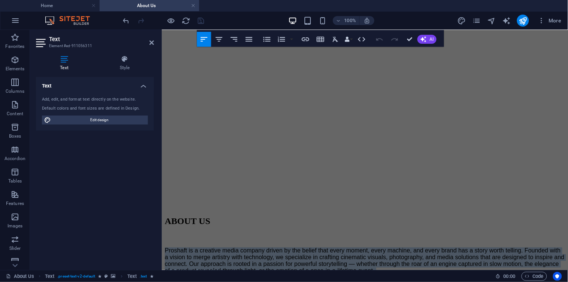
scroll to position [208, 0]
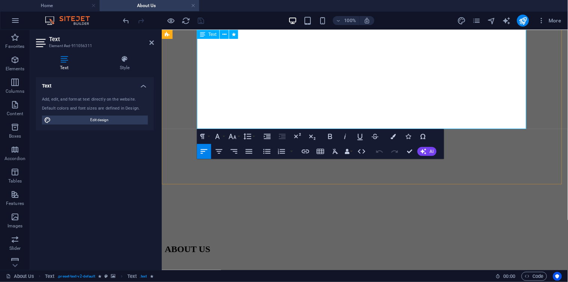
drag, startPoint x: 212, startPoint y: 154, endPoint x: 338, endPoint y: 106, distance: 134.6
click at [327, 134] on icon "button" at bounding box center [330, 136] width 9 height 9
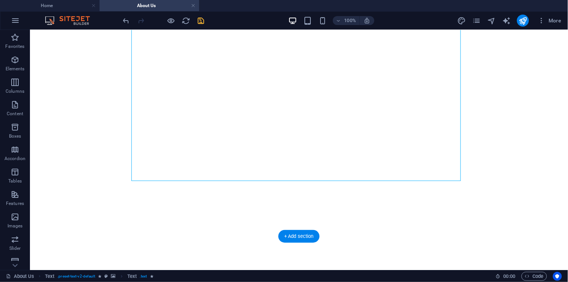
scroll to position [208, 0]
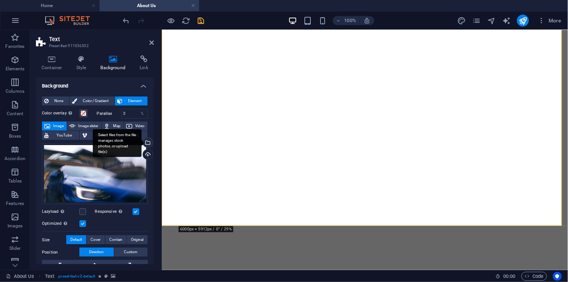
click at [147, 143] on div "Select files from the file manager, stock photos, or upload file(s)" at bounding box center [147, 143] width 11 height 11
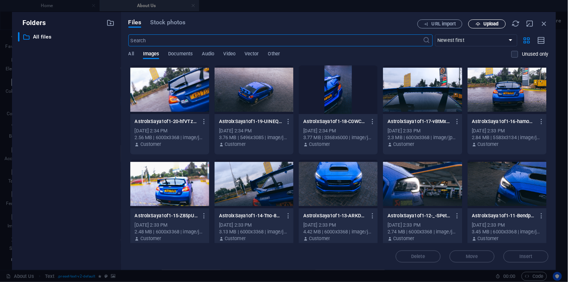
click at [489, 23] on span "Upload" at bounding box center [491, 24] width 15 height 4
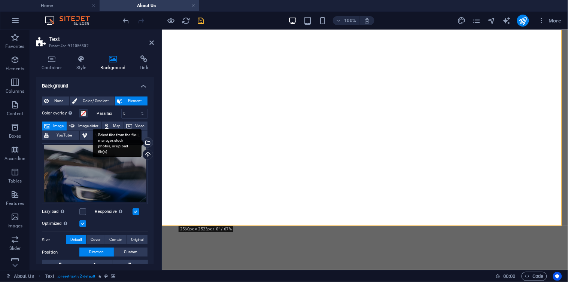
click at [142, 143] on div "Select files from the file manager, stock photos, or upload file(s)" at bounding box center [117, 143] width 49 height 28
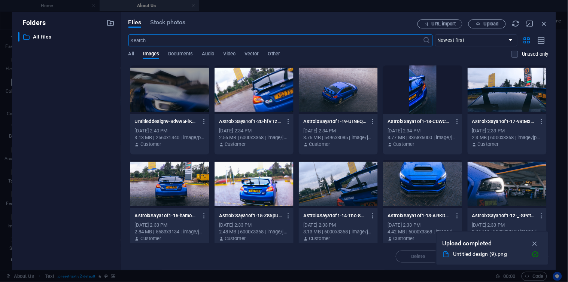
click at [143, 77] on div at bounding box center [169, 90] width 79 height 49
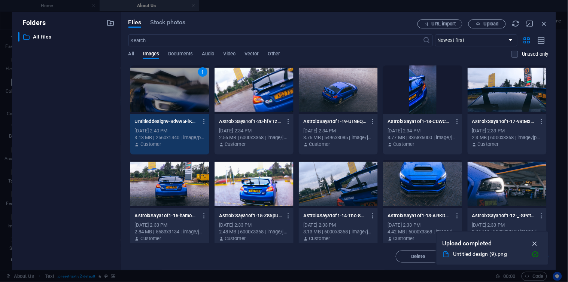
click at [533, 241] on icon "button" at bounding box center [535, 244] width 9 height 8
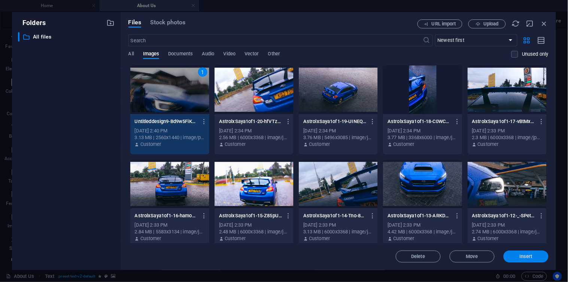
click at [523, 255] on span "Insert" at bounding box center [526, 257] width 13 height 4
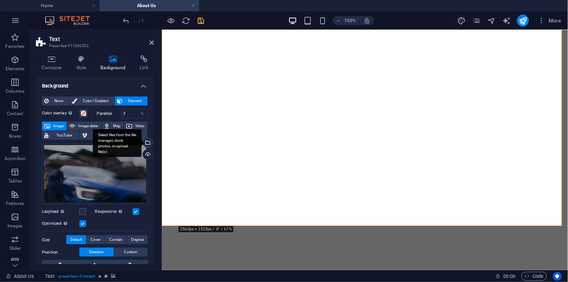
click at [148, 139] on div "Select files from the file manager, stock photos, or upload file(s)" at bounding box center [147, 143] width 11 height 11
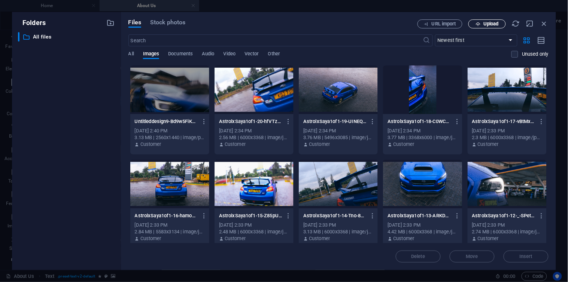
click at [477, 22] on icon "button" at bounding box center [478, 24] width 5 height 5
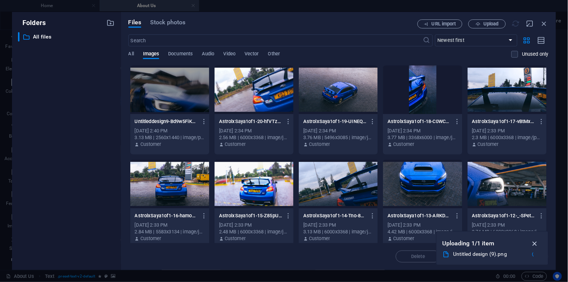
click at [538, 245] on icon "button" at bounding box center [535, 244] width 9 height 8
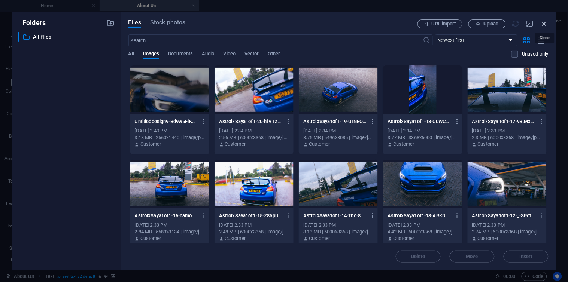
click at [545, 23] on icon "button" at bounding box center [545, 23] width 8 height 8
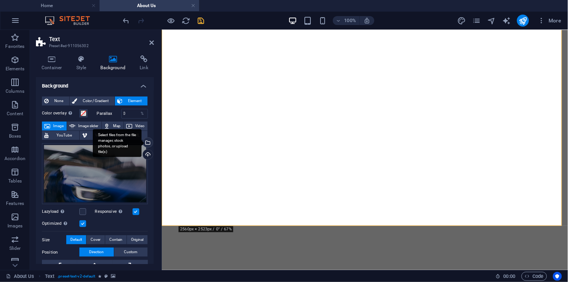
click at [151, 145] on div "Select files from the file manager, stock photos, or upload file(s)" at bounding box center [147, 143] width 11 height 11
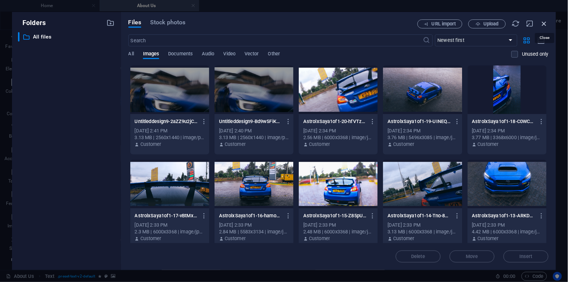
drag, startPoint x: 543, startPoint y: 26, endPoint x: 319, endPoint y: 28, distance: 224.4
click at [543, 26] on icon "button" at bounding box center [545, 23] width 8 height 8
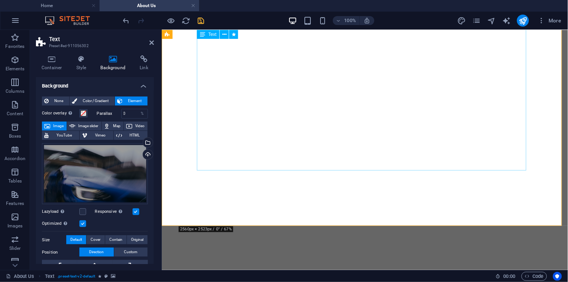
scroll to position [115, 0]
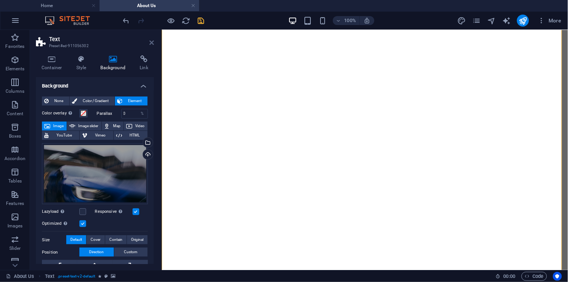
click at [150, 42] on icon at bounding box center [151, 43] width 4 height 6
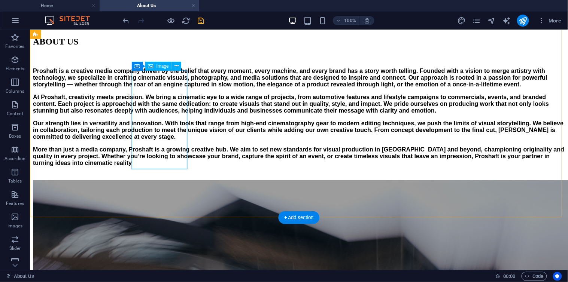
scroll to position [437, 0]
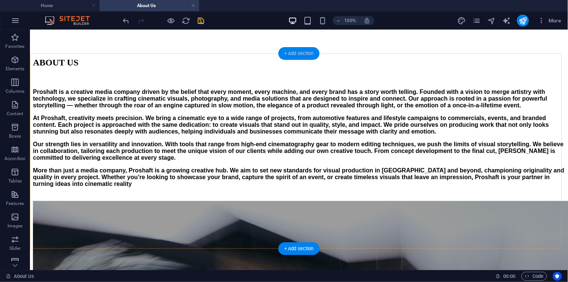
drag, startPoint x: 283, startPoint y: 53, endPoint x: 124, endPoint y: 22, distance: 161.8
click at [283, 53] on div "+ Add section" at bounding box center [299, 53] width 42 height 13
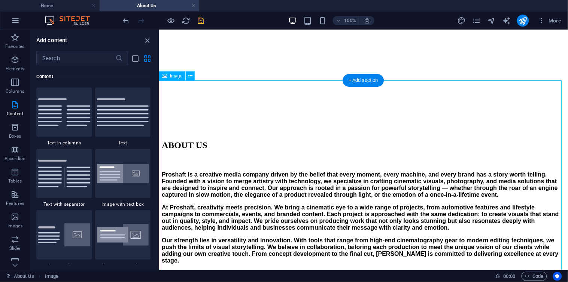
scroll to position [344, 0]
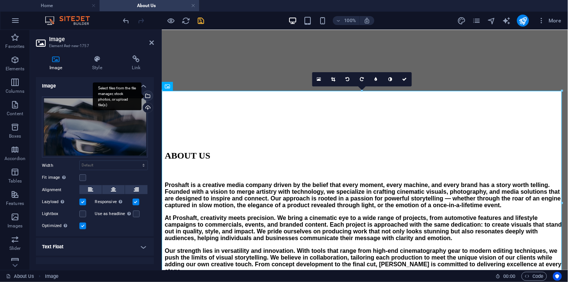
click at [147, 97] on div "Select files from the file manager, stock photos, or upload file(s)" at bounding box center [147, 96] width 11 height 11
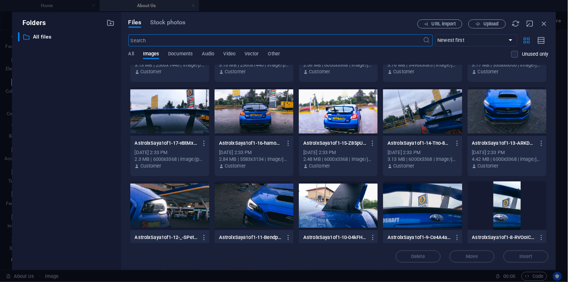
scroll to position [135, 0]
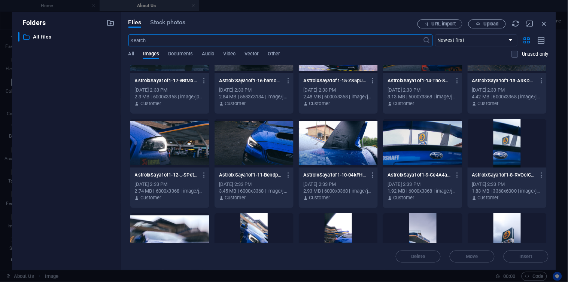
click at [335, 158] on div at bounding box center [338, 143] width 79 height 49
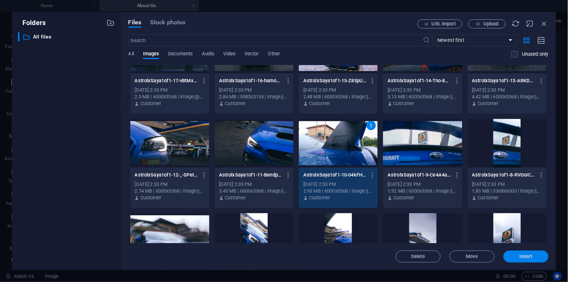
click at [525, 259] on span "Insert" at bounding box center [526, 257] width 13 height 4
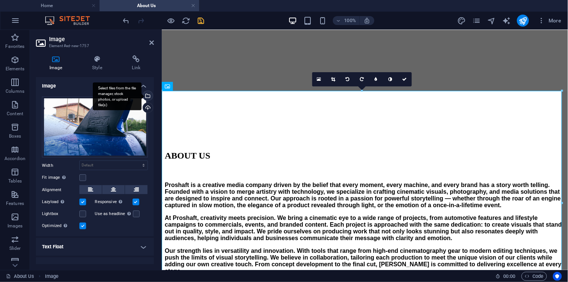
click at [146, 99] on div "Select files from the file manager, stock photos, or upload file(s)" at bounding box center [147, 96] width 11 height 11
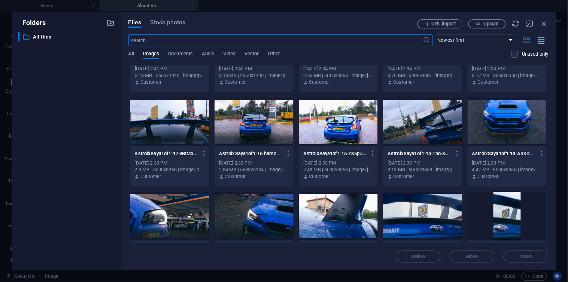
scroll to position [104, 0]
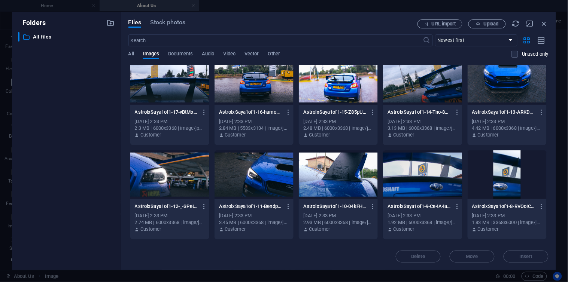
click at [344, 179] on div at bounding box center [338, 175] width 79 height 49
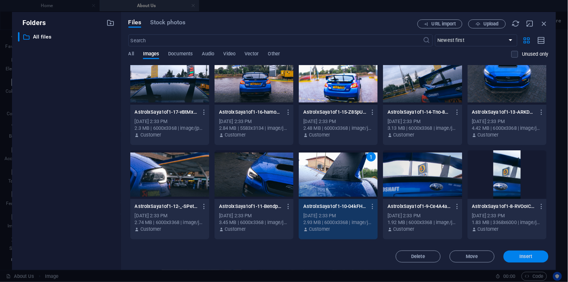
click at [538, 254] on button "Insert" at bounding box center [526, 257] width 45 height 12
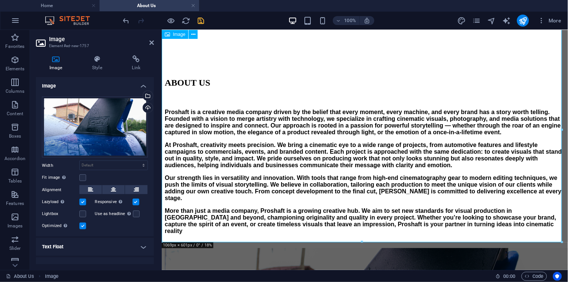
scroll to position [417, 0]
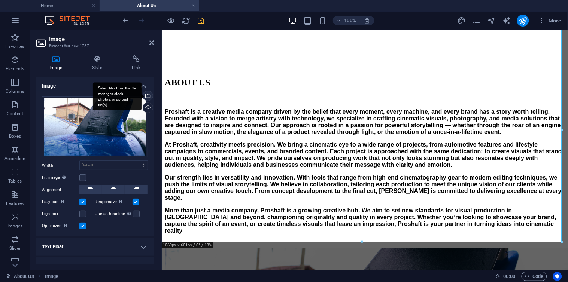
click at [150, 92] on div "Select files from the file manager, stock photos, or upload file(s)" at bounding box center [147, 96] width 11 height 11
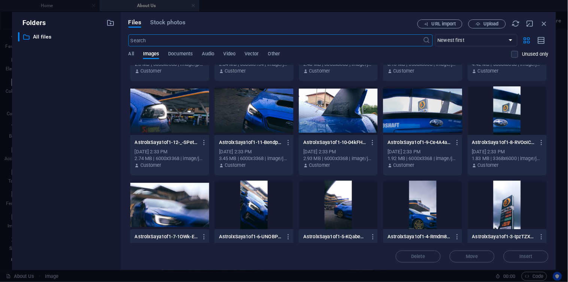
scroll to position [188, 0]
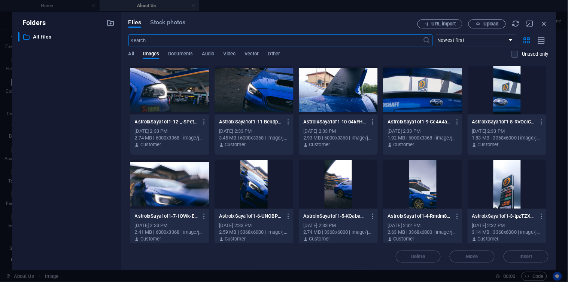
click at [343, 108] on div at bounding box center [338, 90] width 79 height 49
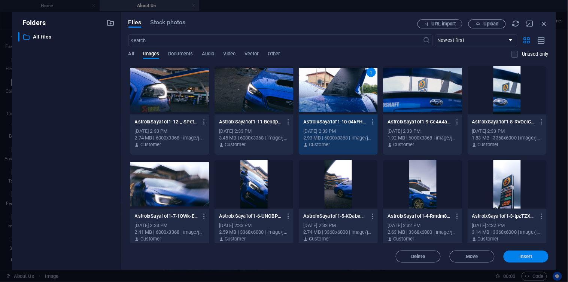
click at [522, 260] on button "Insert" at bounding box center [526, 257] width 45 height 12
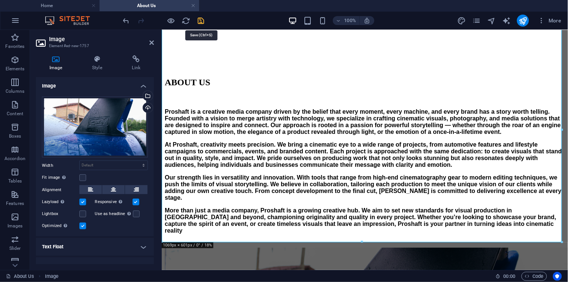
click at [205, 24] on icon "save" at bounding box center [201, 20] width 9 height 9
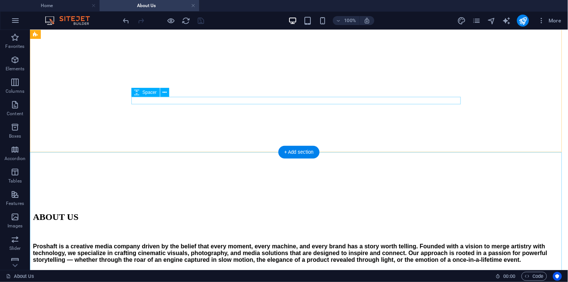
scroll to position [293, 0]
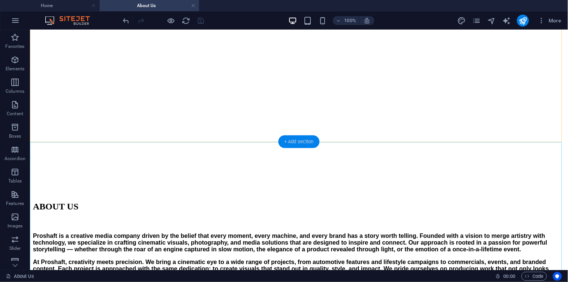
click at [290, 140] on div "+ Add section" at bounding box center [299, 142] width 42 height 13
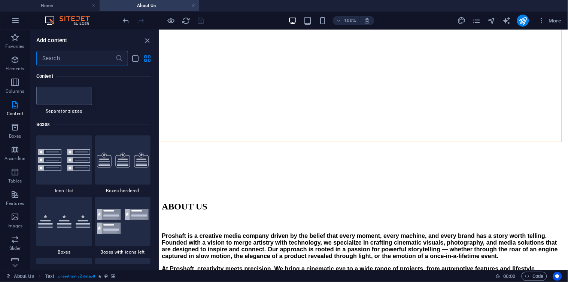
scroll to position [2100, 0]
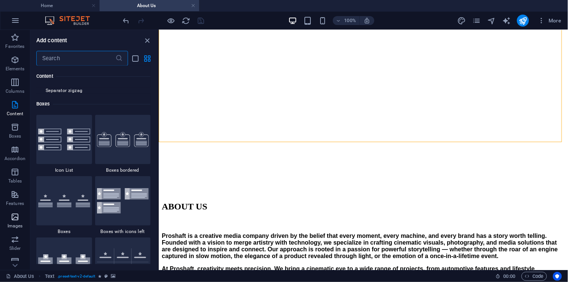
click at [18, 217] on icon "button" at bounding box center [14, 217] width 9 height 9
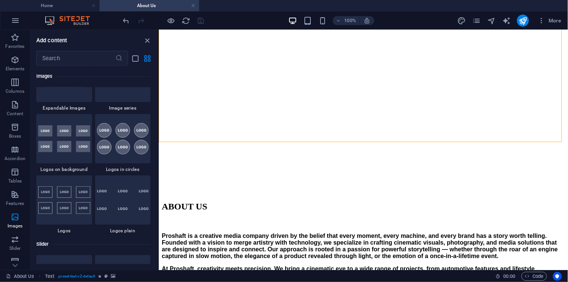
scroll to position [4151, 0]
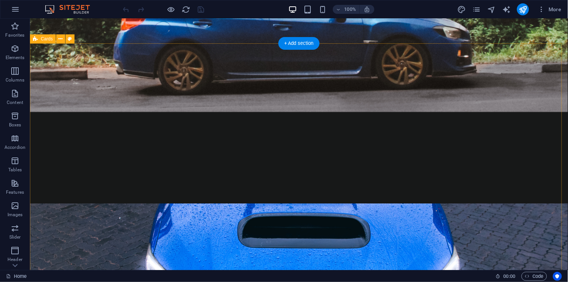
scroll to position [432, 0]
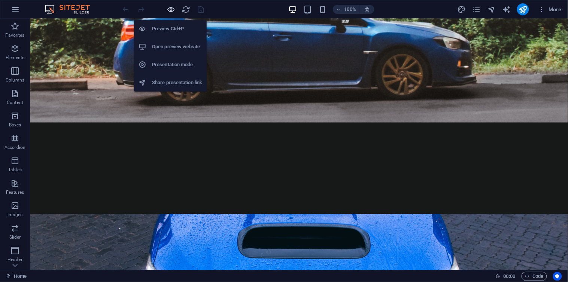
click at [173, 11] on icon "button" at bounding box center [171, 9] width 9 height 9
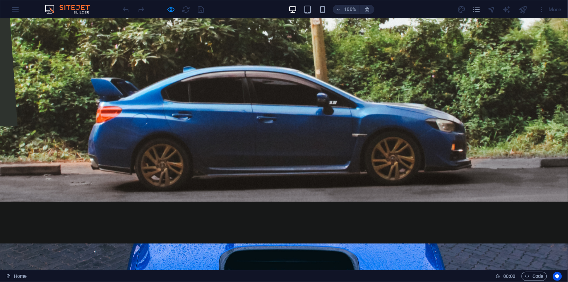
scroll to position [143, 0]
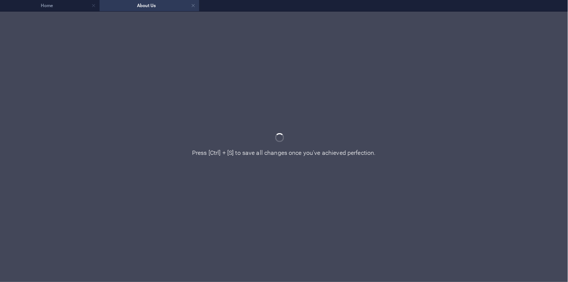
scroll to position [0, 0]
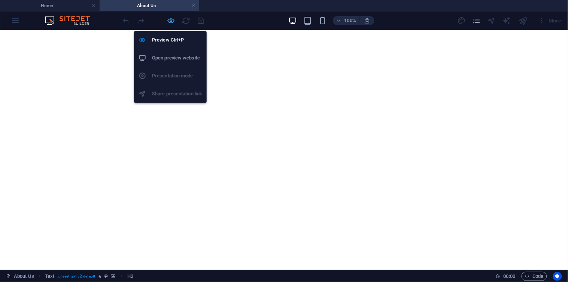
click at [167, 24] on icon "button" at bounding box center [171, 20] width 9 height 9
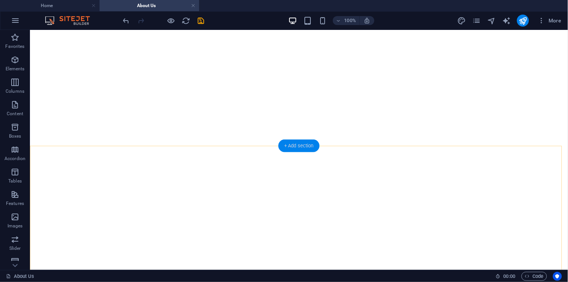
click at [290, 146] on div "+ Add section" at bounding box center [299, 146] width 42 height 13
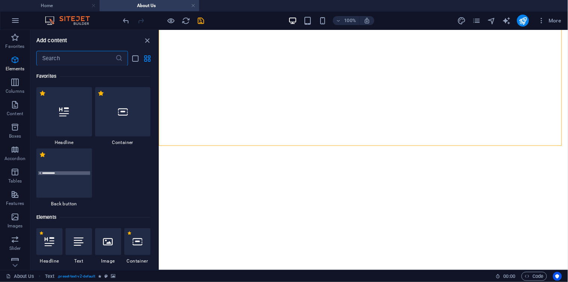
scroll to position [1372, 0]
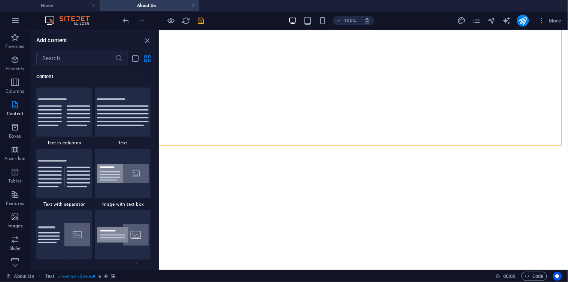
click at [14, 223] on span "Images" at bounding box center [15, 222] width 30 height 18
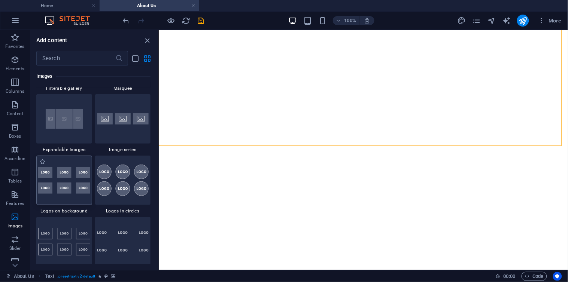
scroll to position [4182, 0]
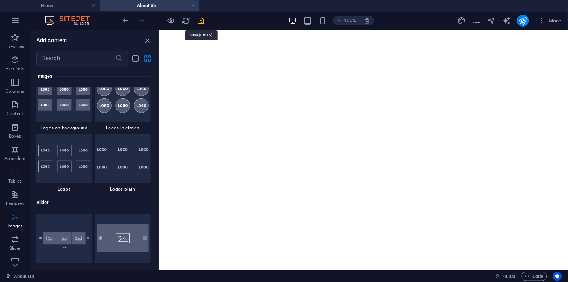
click at [202, 24] on icon "save" at bounding box center [201, 20] width 9 height 9
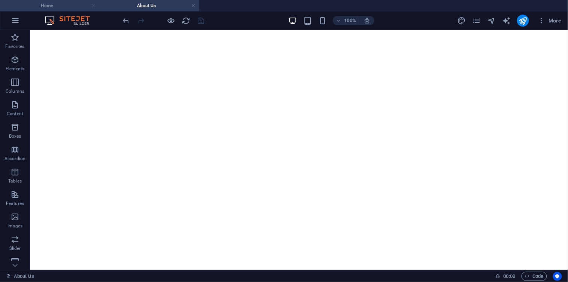
click at [94, 6] on link at bounding box center [93, 5] width 4 height 7
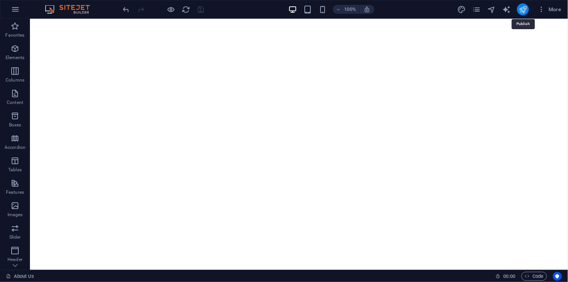
click at [525, 12] on icon "publish" at bounding box center [523, 9] width 9 height 9
